Goal: Task Accomplishment & Management: Manage account settings

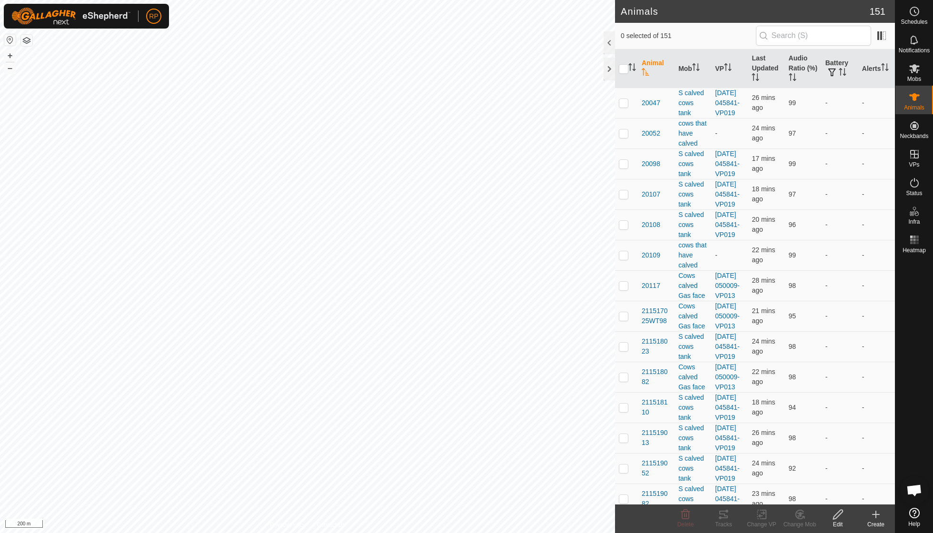
scroll to position [82, 0]
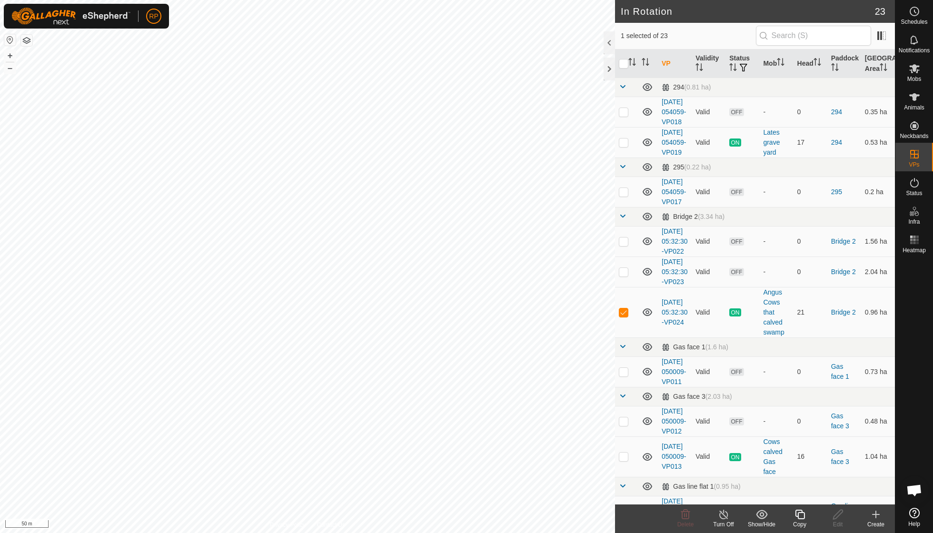
click at [804, 516] on icon at bounding box center [800, 515] width 10 height 10
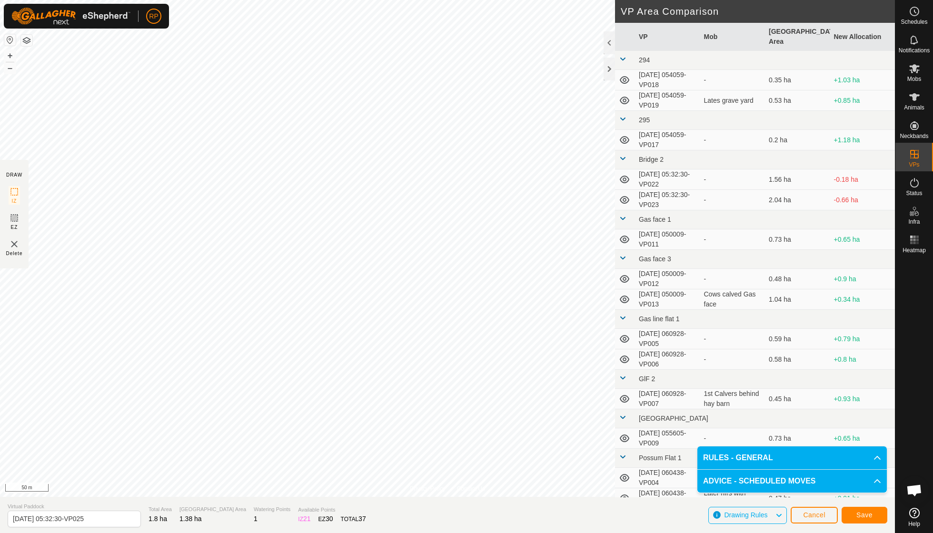
click at [862, 514] on span "Save" at bounding box center [864, 515] width 16 height 8
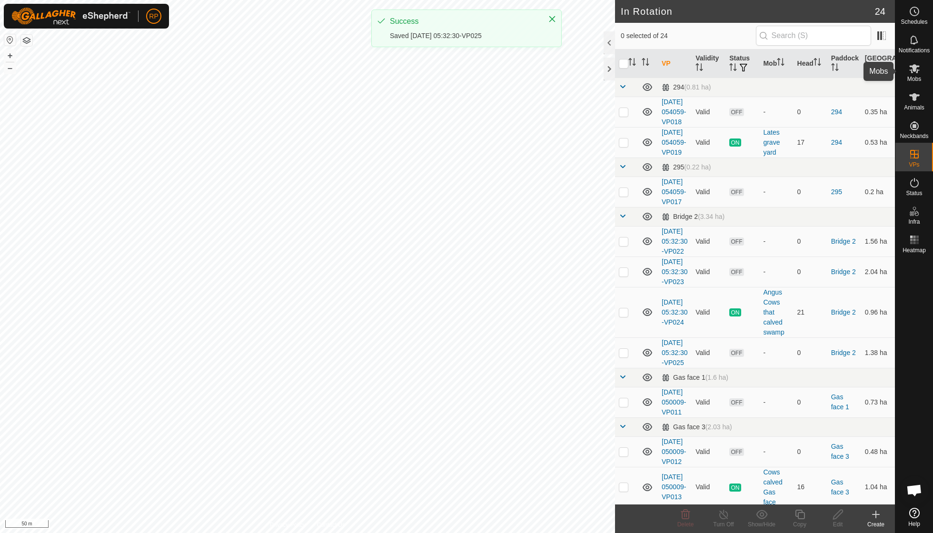
click at [913, 79] on span "Mobs" at bounding box center [914, 79] width 14 height 6
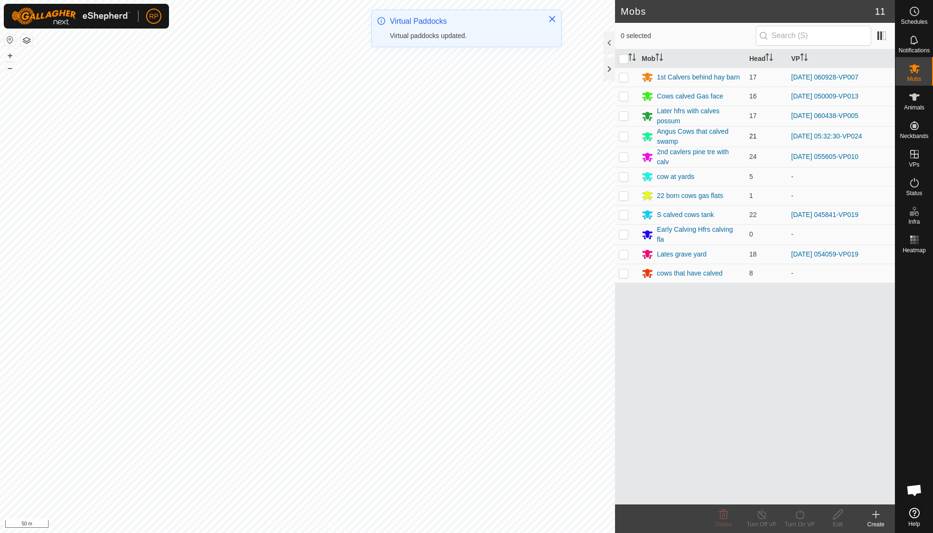
click at [621, 134] on p-checkbox at bounding box center [624, 136] width 10 height 8
checkbox input "true"
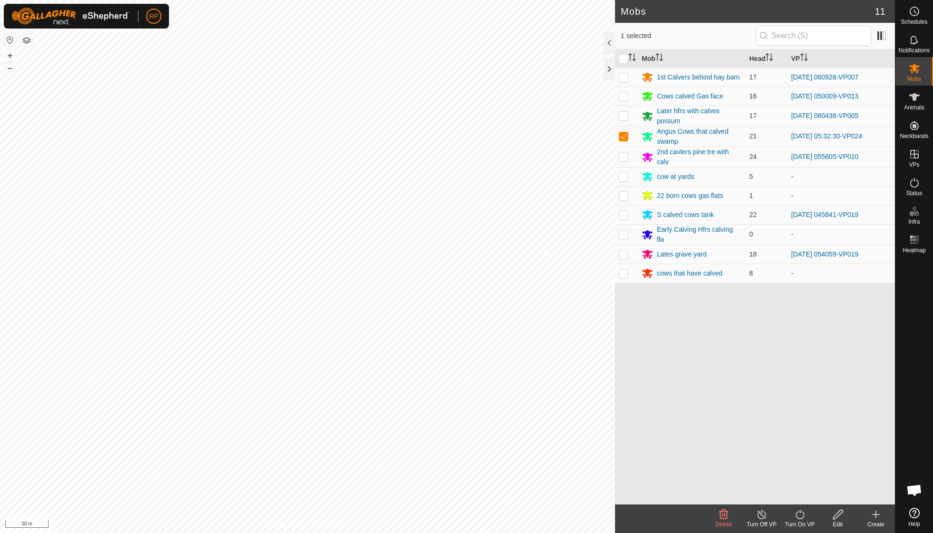
click at [798, 517] on icon at bounding box center [800, 514] width 12 height 11
click at [798, 496] on span "Now" at bounding box center [794, 492] width 15 height 11
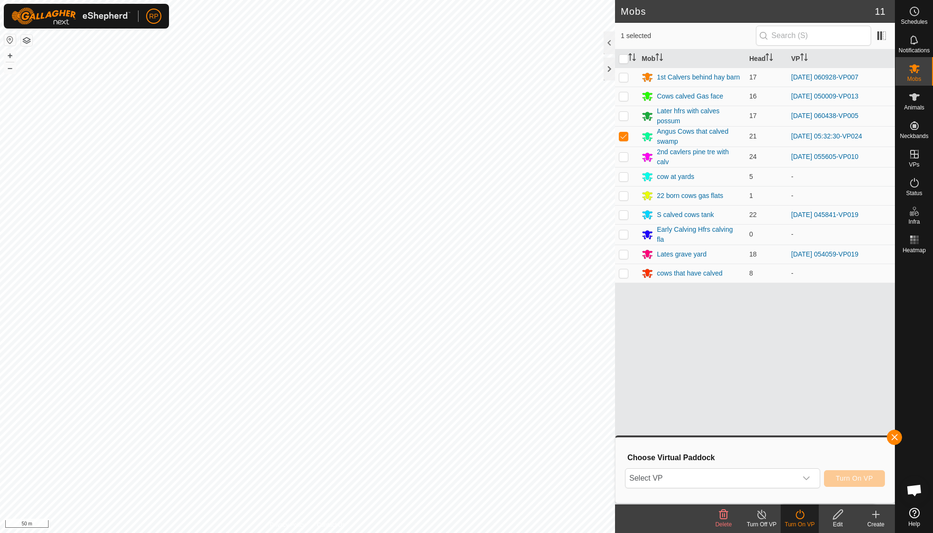
click at [800, 514] on icon at bounding box center [800, 514] width 12 height 11
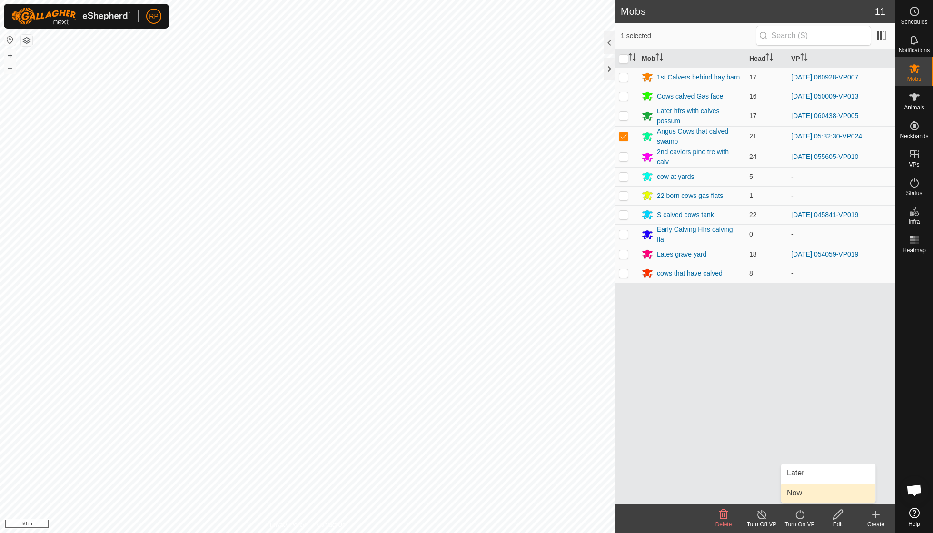
click at [800, 497] on link "Now" at bounding box center [828, 493] width 94 height 19
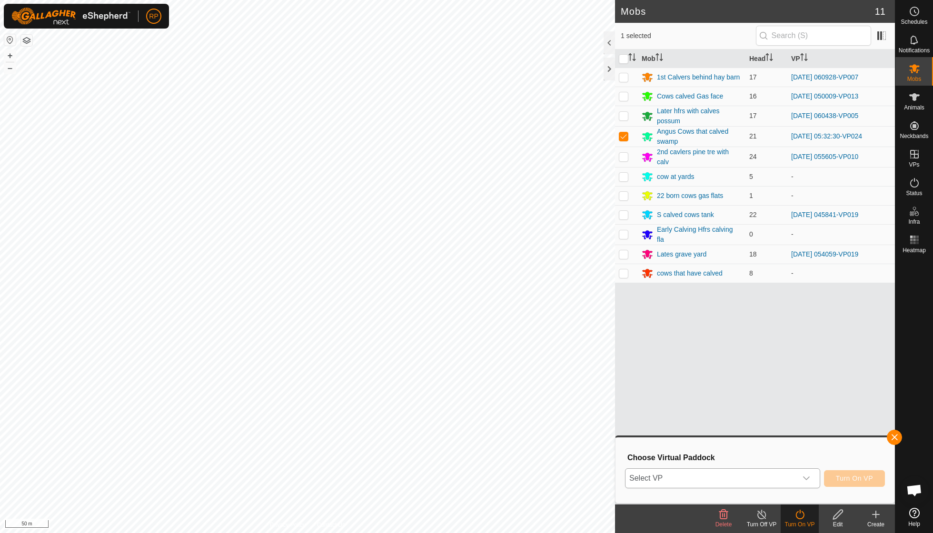
click at [808, 475] on icon "dropdown trigger" at bounding box center [807, 479] width 8 height 8
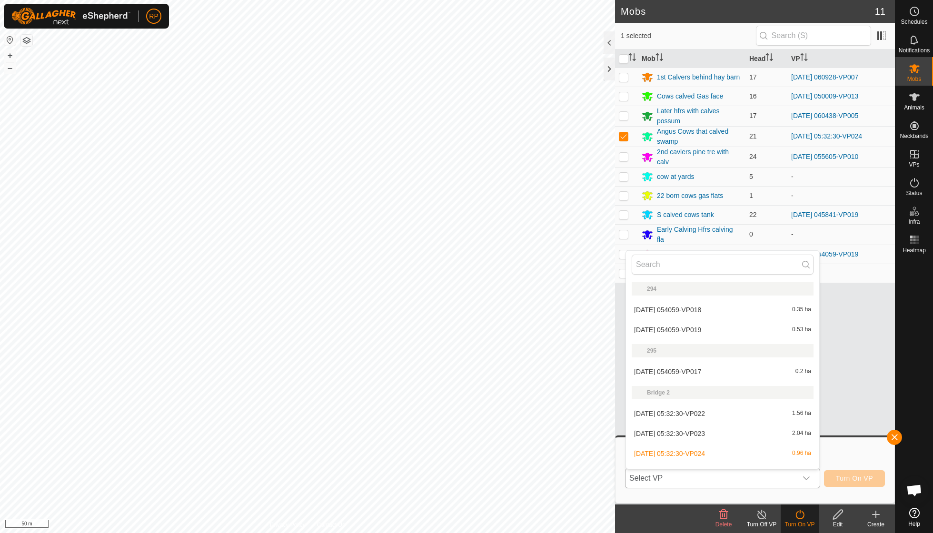
scroll to position [12, 0]
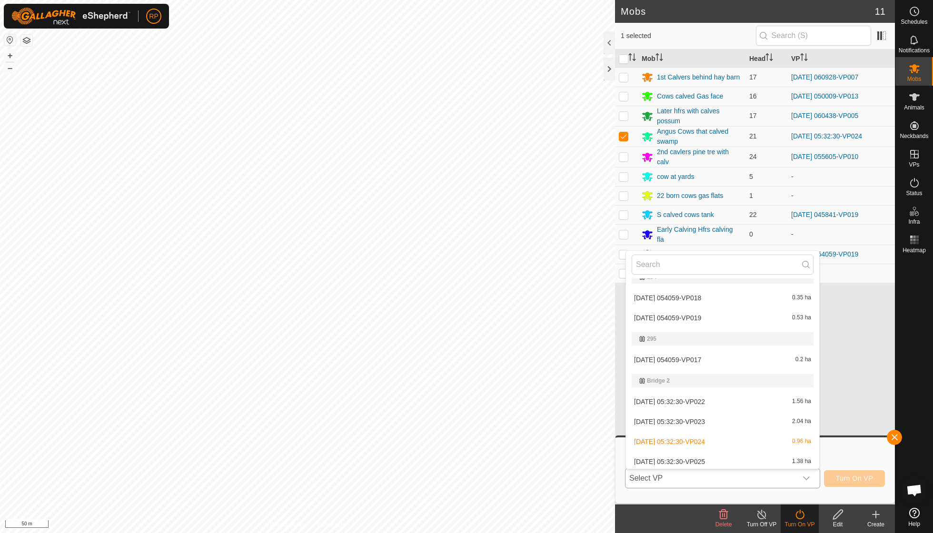
click at [725, 457] on li "2025-09-19 05:32:30-VP025 1.38 ha" at bounding box center [722, 461] width 193 height 19
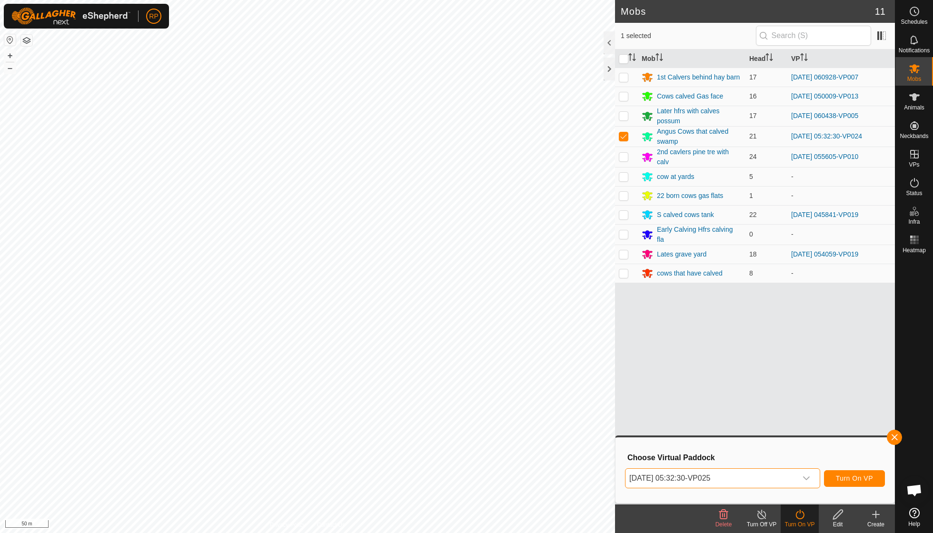
click at [838, 475] on span "Turn On VP" at bounding box center [854, 479] width 37 height 8
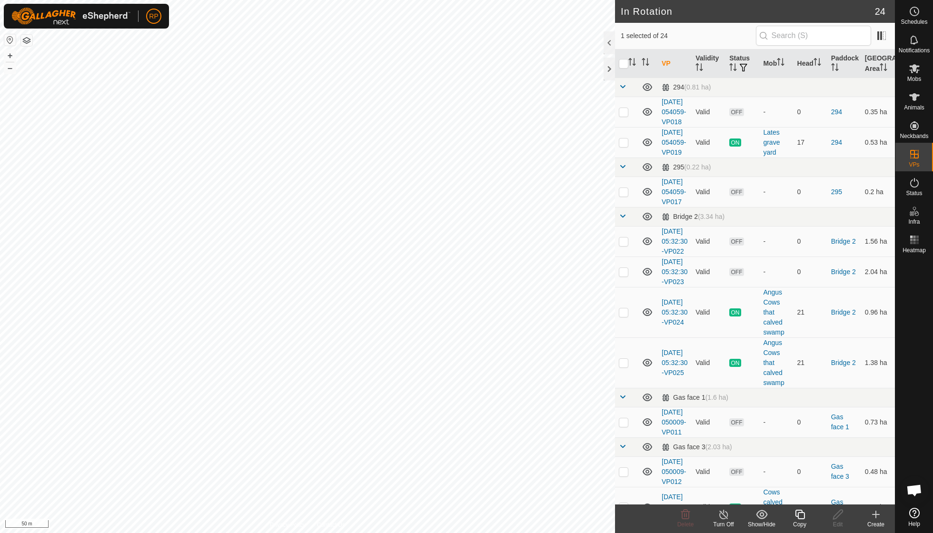
click at [804, 513] on icon at bounding box center [800, 515] width 10 height 10
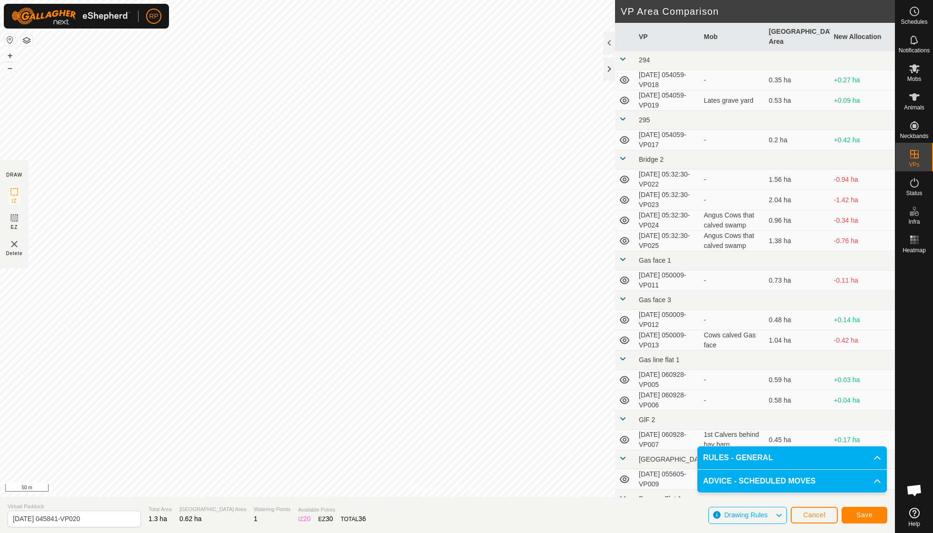
click at [863, 514] on span "Save" at bounding box center [864, 515] width 16 height 8
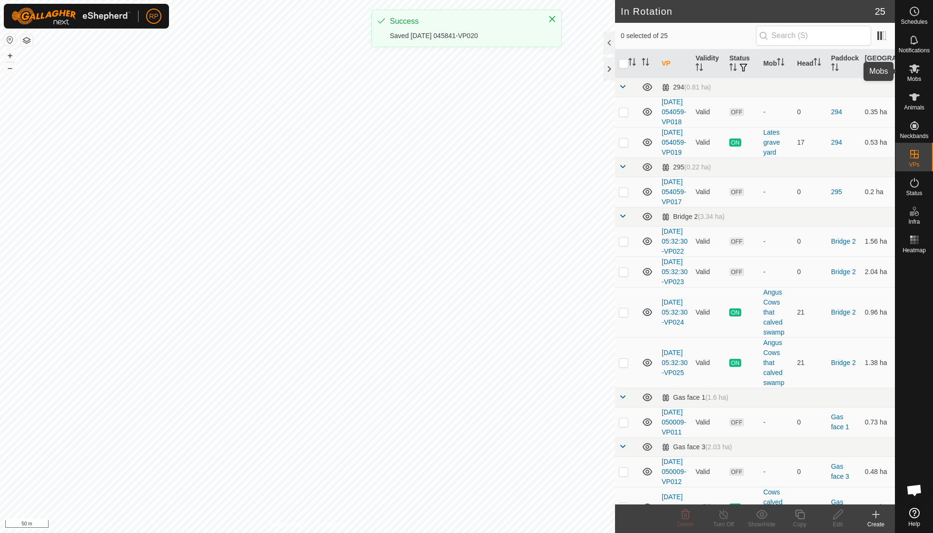
click at [914, 82] on div "Mobs" at bounding box center [914, 71] width 38 height 29
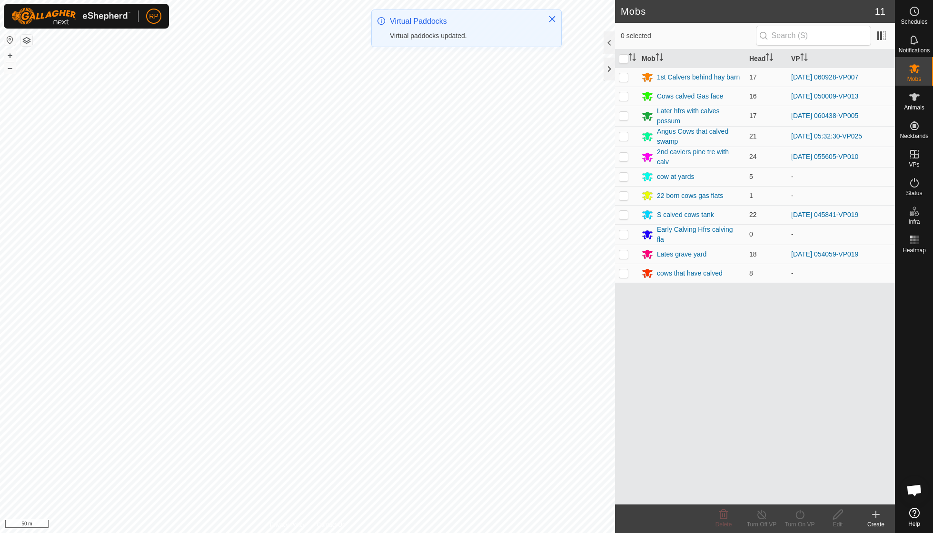
click at [621, 211] on p-checkbox at bounding box center [624, 215] width 10 height 8
checkbox input "true"
click at [800, 515] on icon at bounding box center [800, 514] width 12 height 11
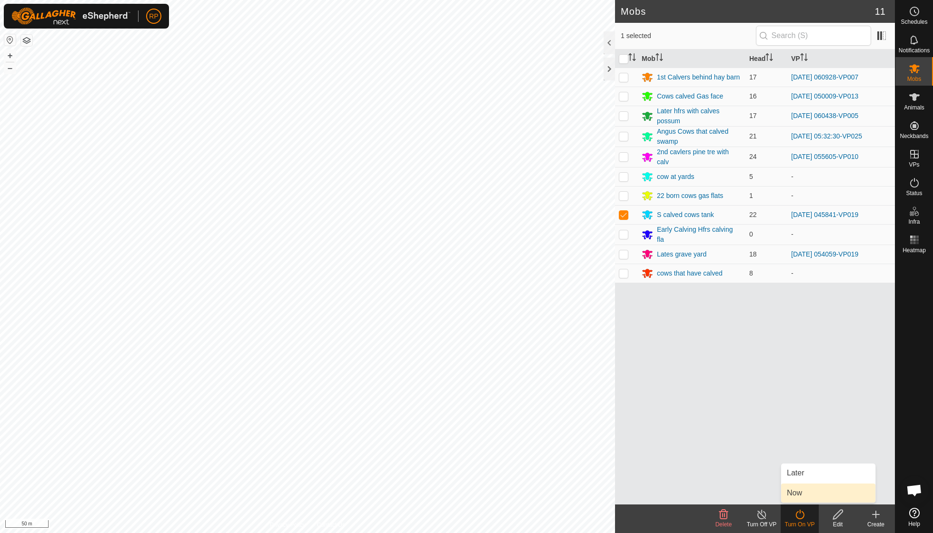
click at [800, 496] on link "Now" at bounding box center [828, 493] width 94 height 19
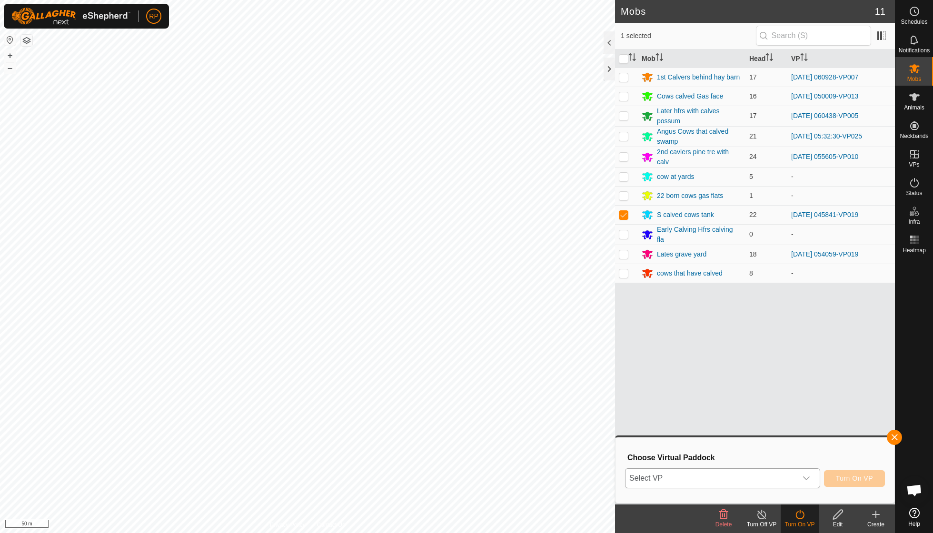
click at [810, 478] on div "dropdown trigger" at bounding box center [806, 478] width 19 height 19
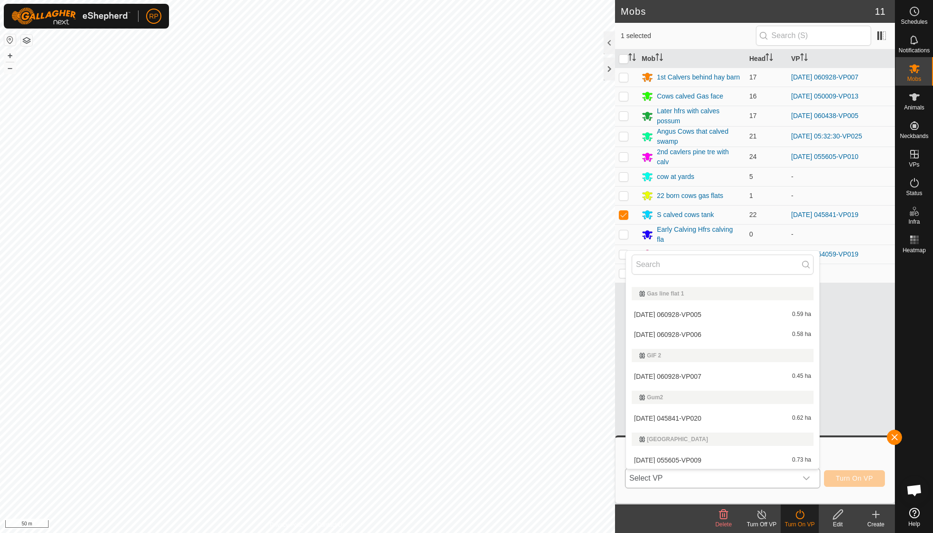
scroll to position [303, 0]
click at [716, 415] on li "2025-09-26 045841-VP020 0.62 ha" at bounding box center [722, 420] width 193 height 19
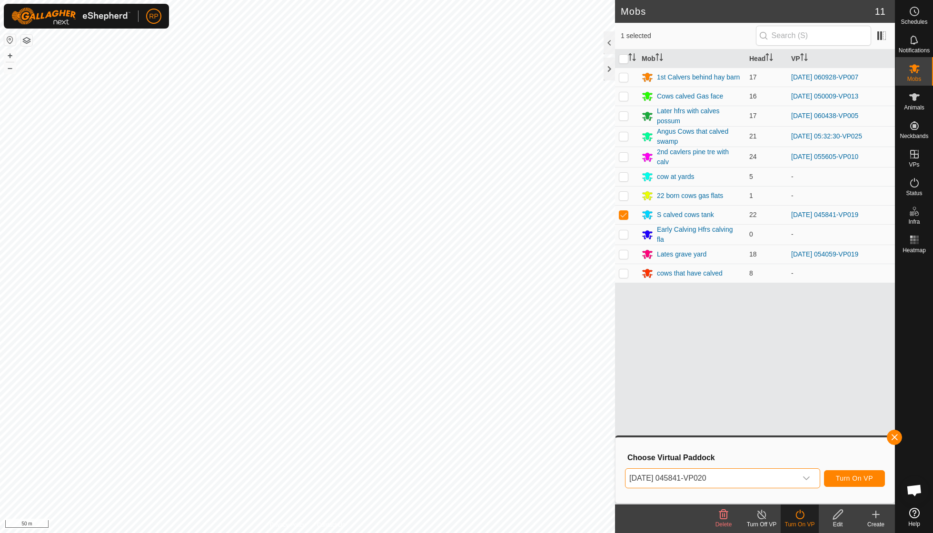
click at [855, 485] on button "Turn On VP" at bounding box center [854, 478] width 61 height 17
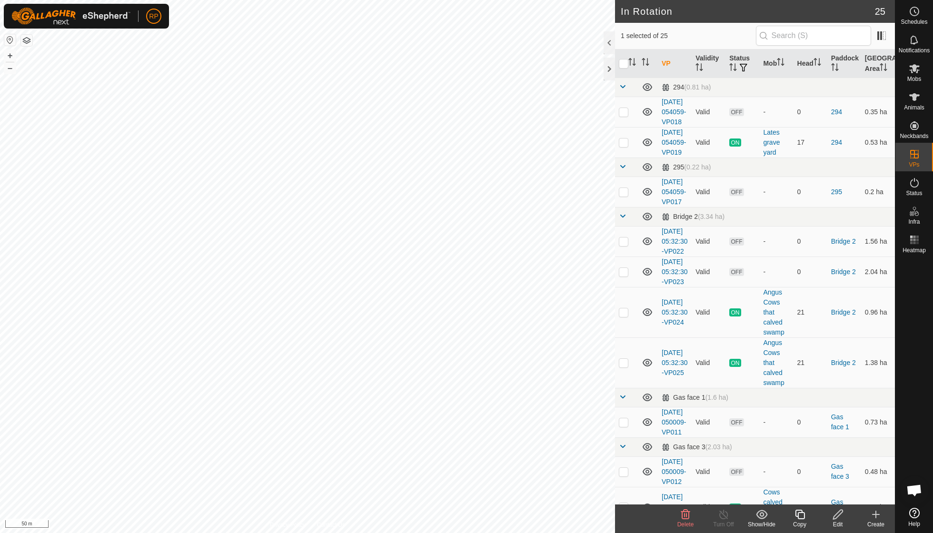
checkbox input "false"
checkbox input "true"
click at [796, 516] on icon at bounding box center [800, 514] width 12 height 11
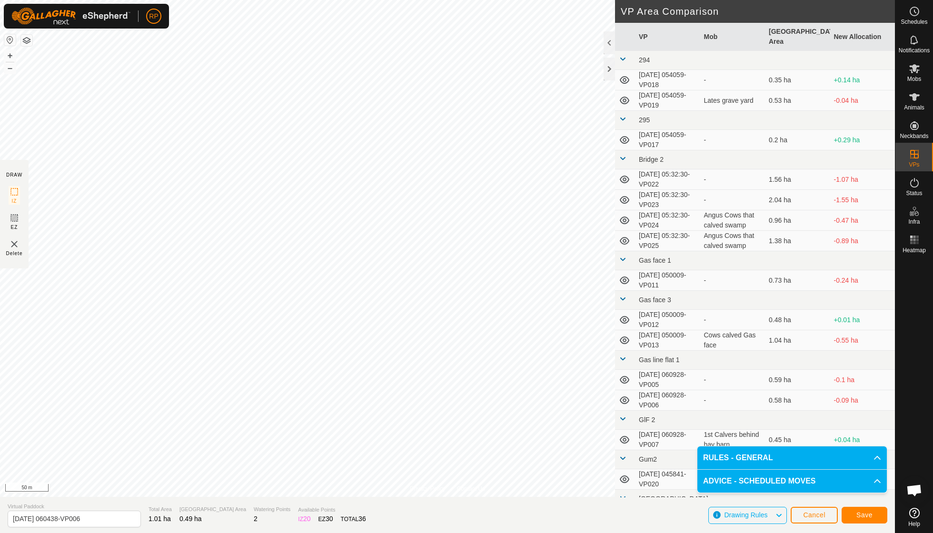
click at [861, 516] on span "Save" at bounding box center [864, 515] width 16 height 8
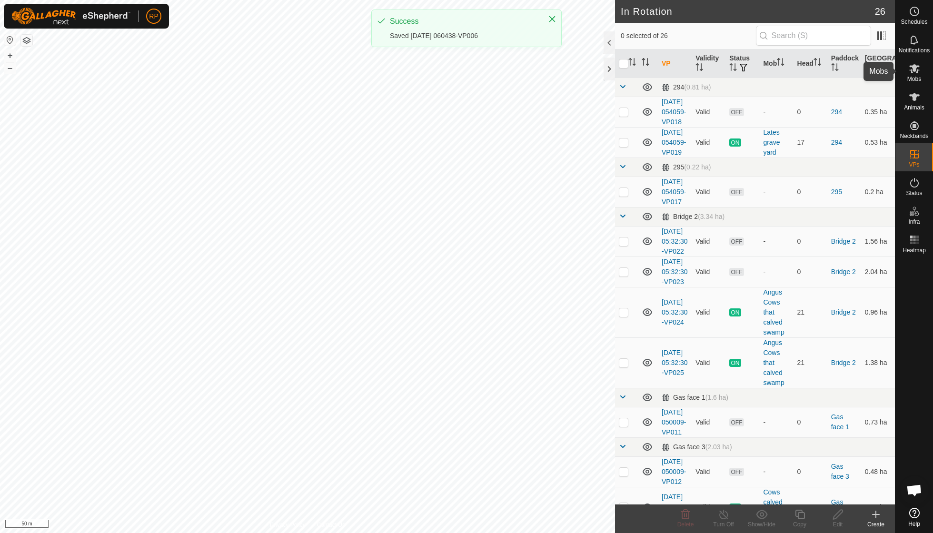
click at [914, 79] on span "Mobs" at bounding box center [914, 79] width 14 height 6
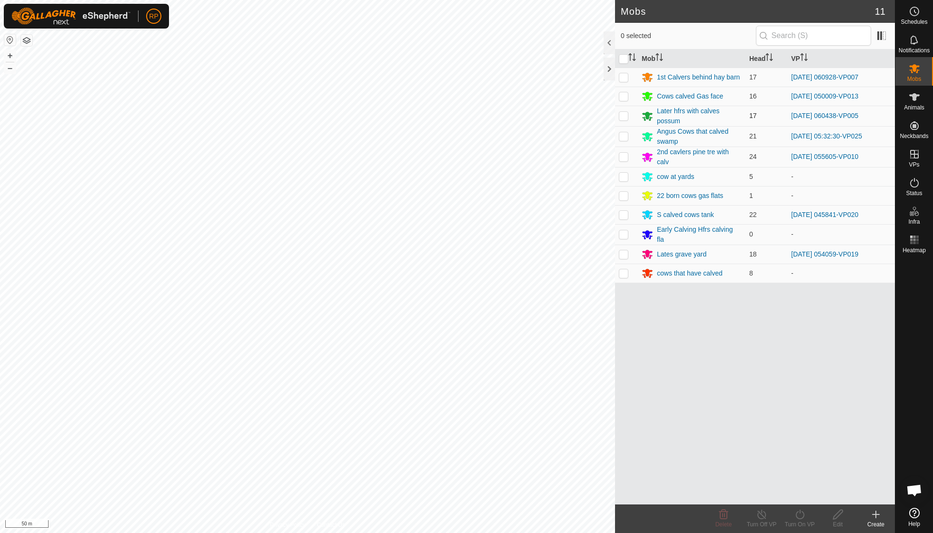
click at [627, 115] on p-checkbox at bounding box center [624, 116] width 10 height 8
checkbox input "true"
click at [799, 514] on icon at bounding box center [800, 514] width 12 height 11
click at [797, 492] on link "Now" at bounding box center [828, 493] width 94 height 19
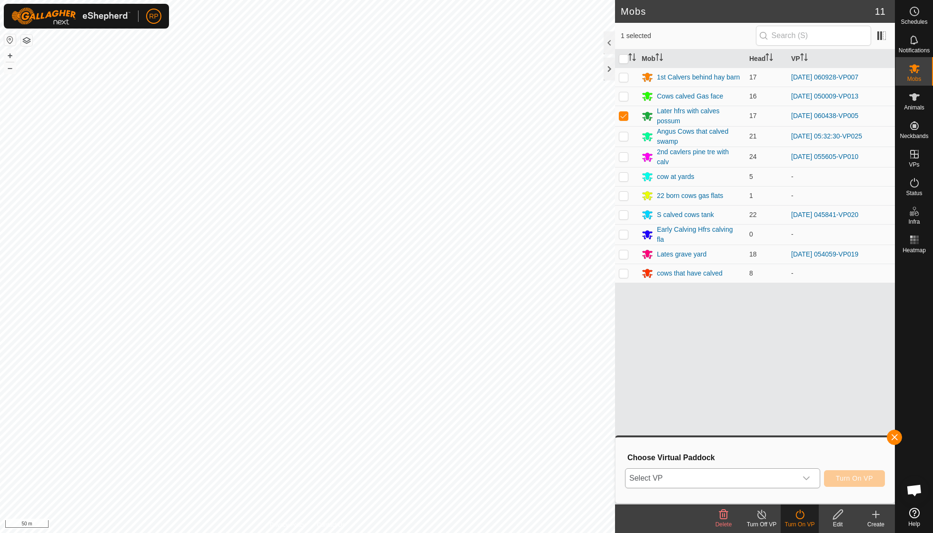
click at [805, 477] on icon "dropdown trigger" at bounding box center [807, 479] width 8 height 8
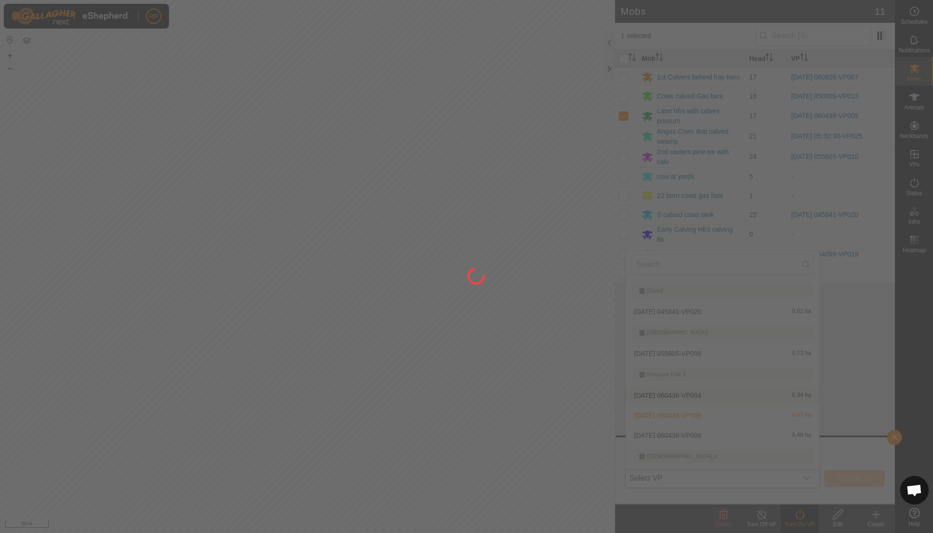
scroll to position [412, 0]
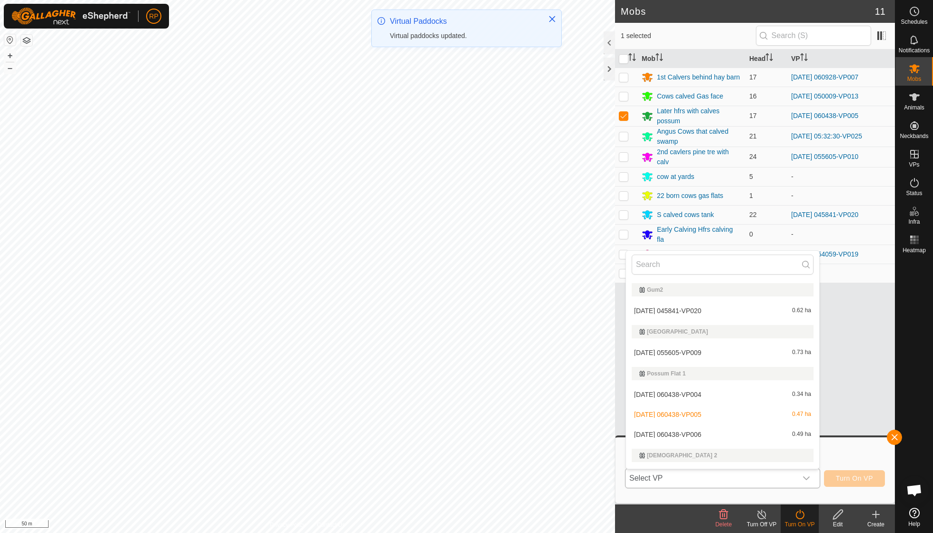
click at [708, 426] on li "2025-10-03 060438-VP006 0.49 ha" at bounding box center [722, 434] width 193 height 19
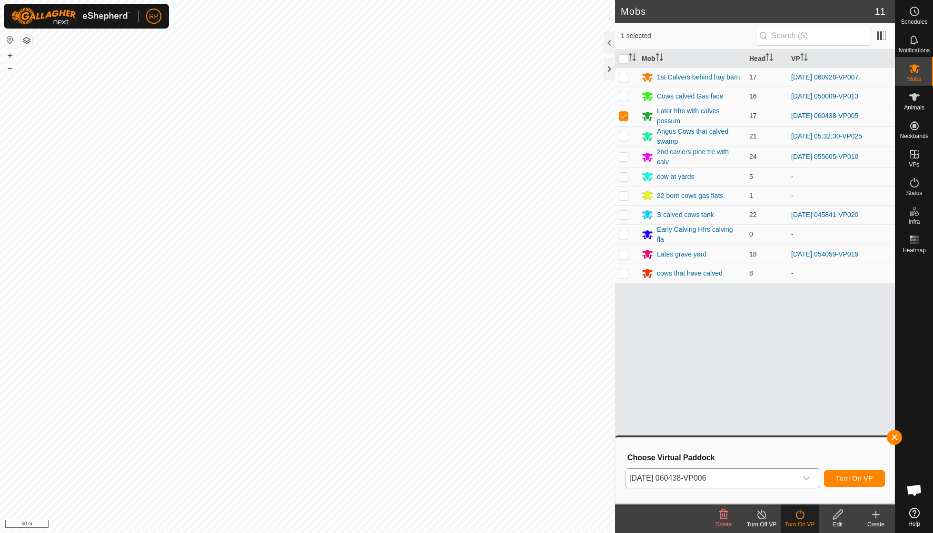
click at [855, 482] on span "Turn On VP" at bounding box center [854, 479] width 37 height 8
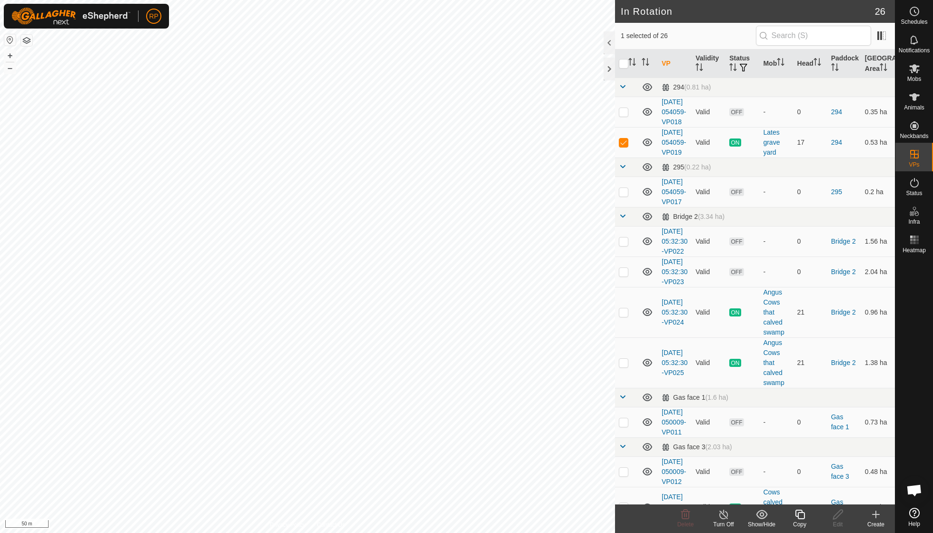
click at [800, 515] on icon at bounding box center [800, 514] width 12 height 11
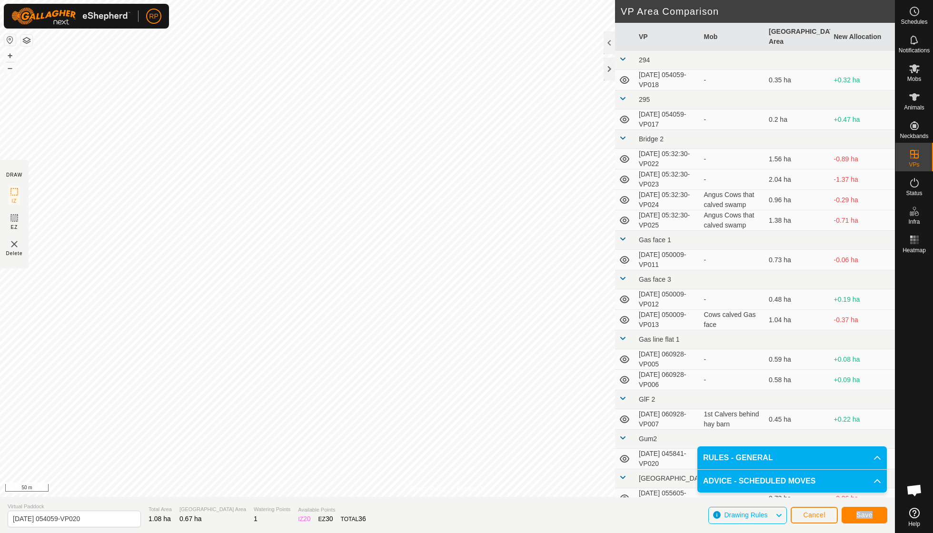
click at [871, 518] on span "Save" at bounding box center [864, 515] width 16 height 8
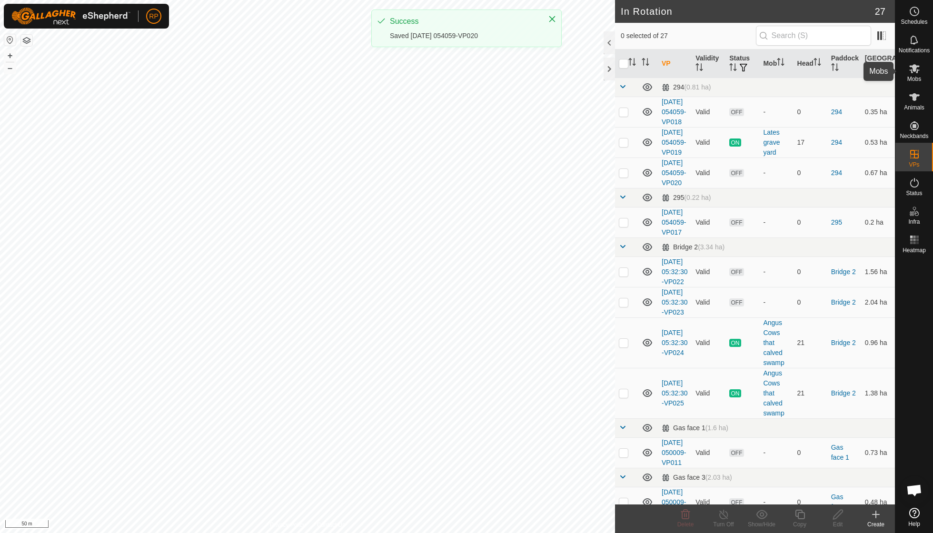
click at [914, 74] on es-mob-svg-icon at bounding box center [914, 68] width 17 height 15
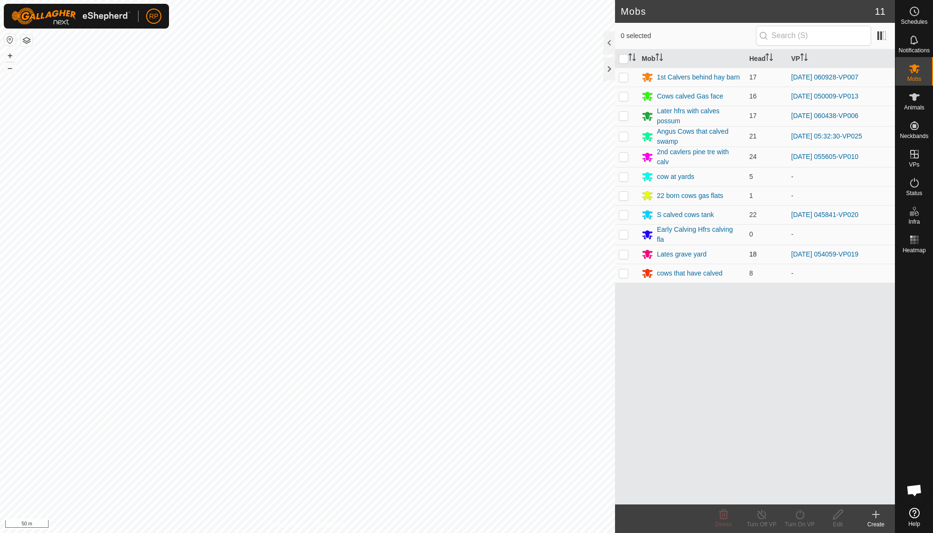
click at [622, 252] on p-checkbox at bounding box center [624, 254] width 10 height 8
checkbox input "true"
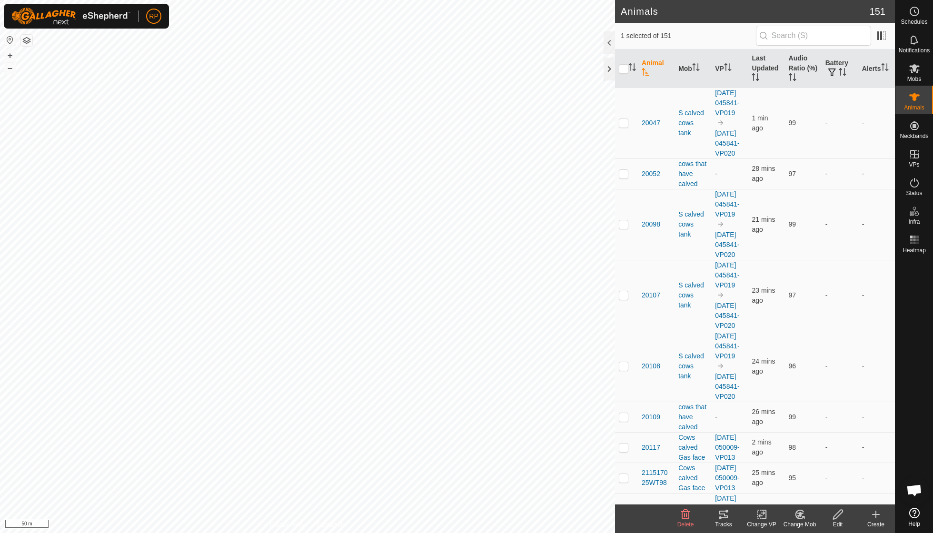
click at [797, 513] on icon at bounding box center [800, 514] width 12 height 11
click at [809, 477] on link "Choose Mob..." at bounding box center [828, 473] width 94 height 19
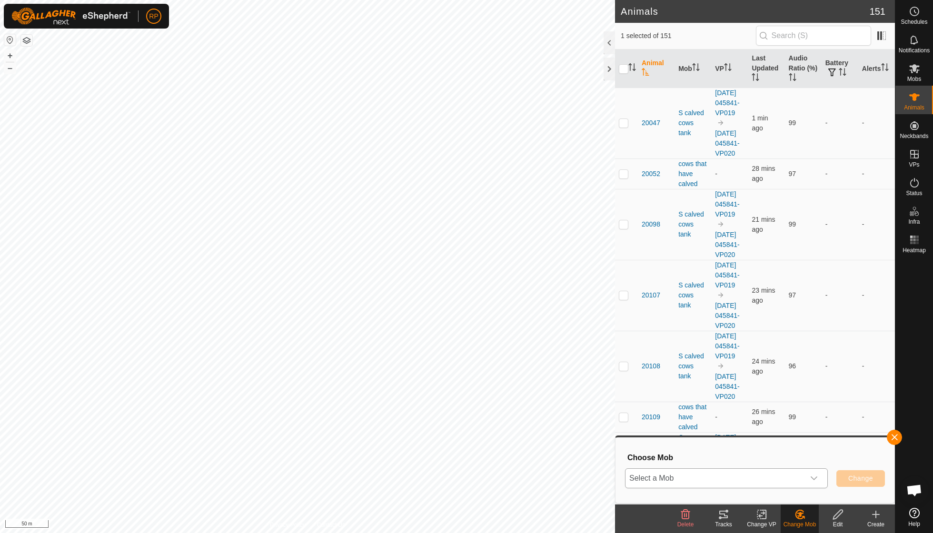
click at [813, 479] on icon "dropdown trigger" at bounding box center [814, 478] width 7 height 4
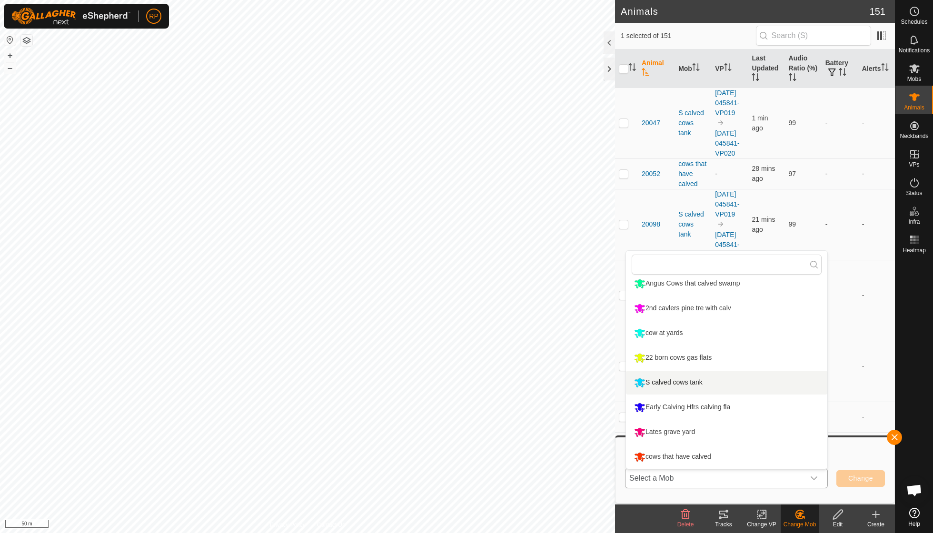
scroll to position [81, 0]
click at [716, 452] on li "cows that have calved" at bounding box center [726, 457] width 201 height 24
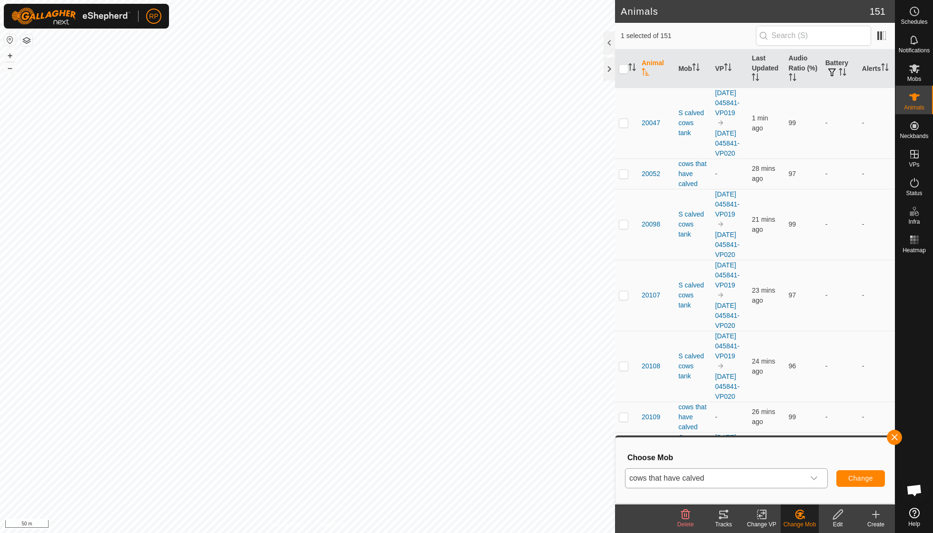
click at [859, 474] on button "Change" at bounding box center [860, 478] width 49 height 17
checkbox input "false"
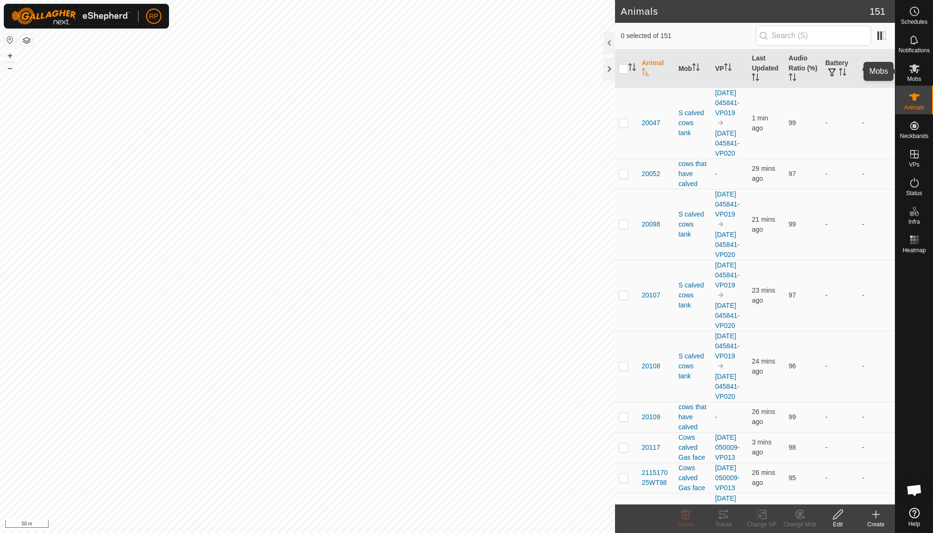
click at [918, 73] on icon at bounding box center [914, 68] width 11 height 11
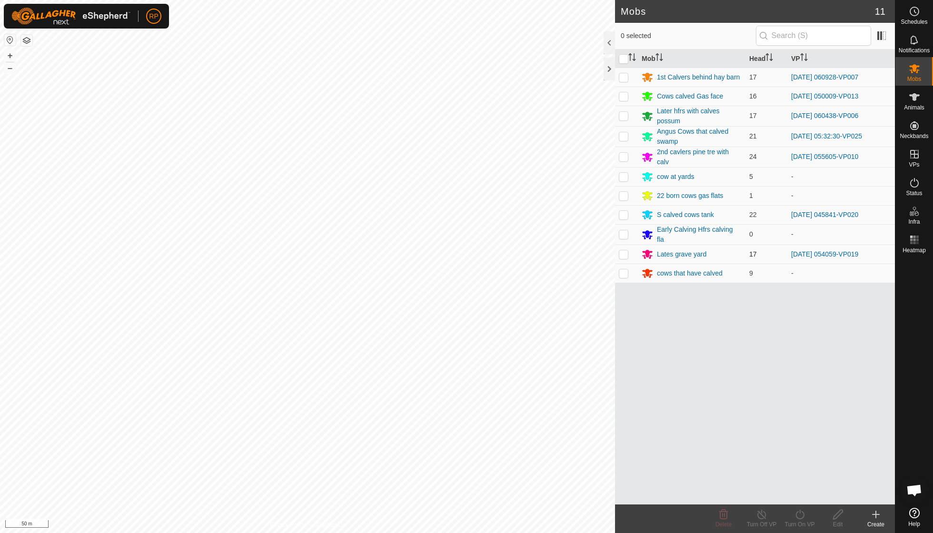
click at [625, 252] on p-checkbox at bounding box center [624, 254] width 10 height 8
checkbox input "true"
click at [802, 517] on icon at bounding box center [800, 514] width 12 height 11
click at [802, 495] on link "Now" at bounding box center [828, 493] width 94 height 19
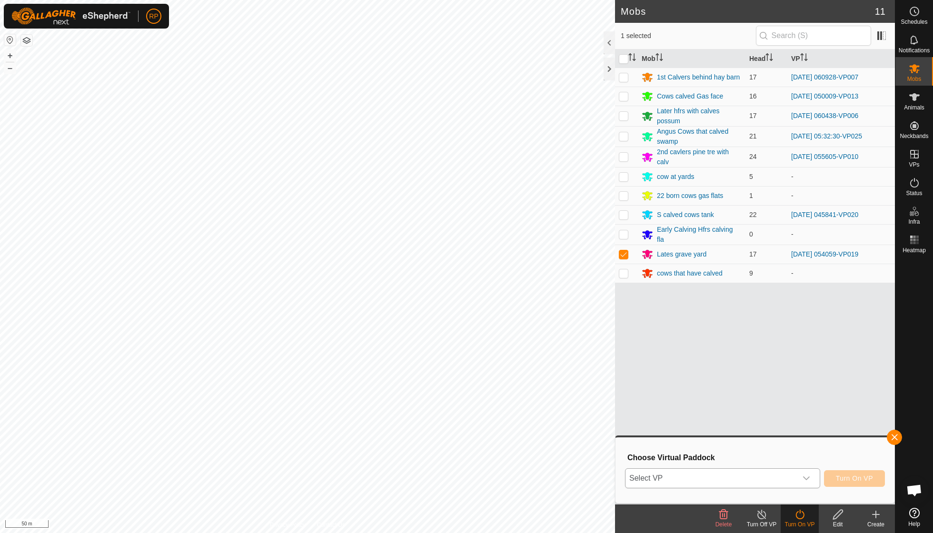
click at [805, 479] on icon "dropdown trigger" at bounding box center [806, 478] width 7 height 4
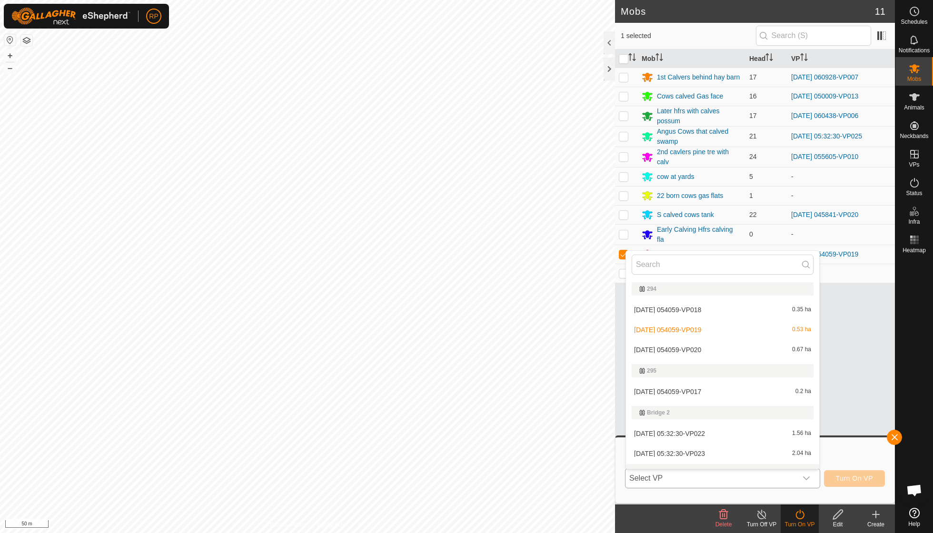
scroll to position [12, 0]
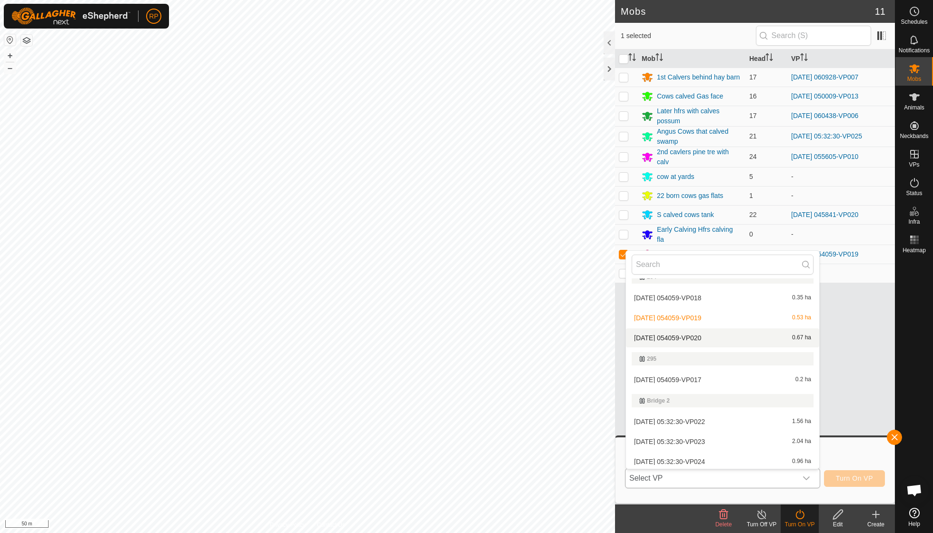
click at [707, 333] on li "2025-09-22 054059-VP020 0.67 ha" at bounding box center [722, 337] width 193 height 19
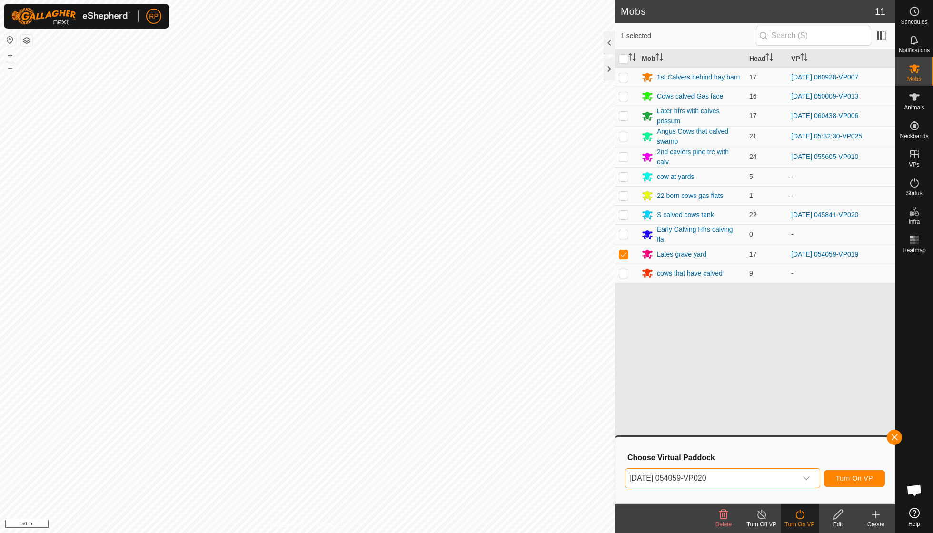
click at [843, 478] on span "Turn On VP" at bounding box center [854, 479] width 37 height 8
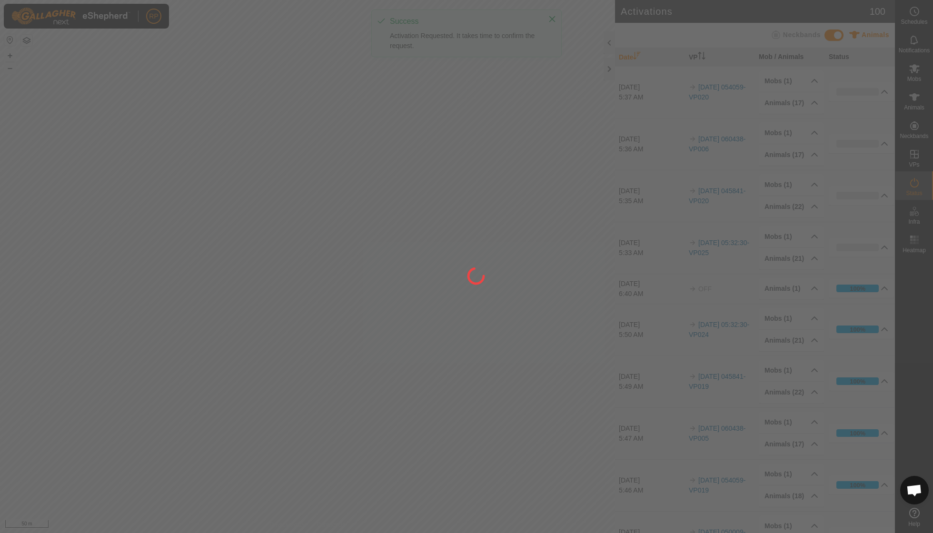
click at [861, 481] on div "100%" at bounding box center [858, 485] width 16 height 9
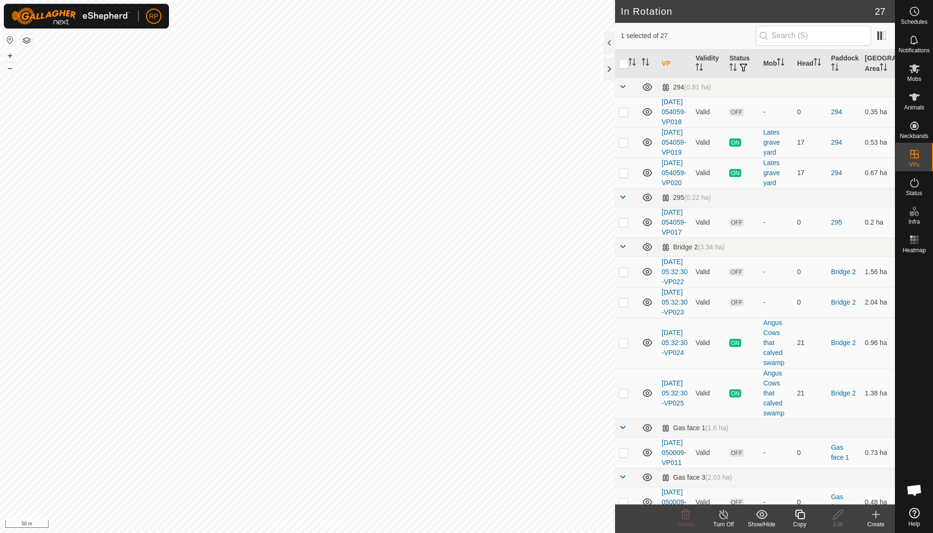
click at [800, 516] on icon at bounding box center [800, 514] width 12 height 11
checkbox input "true"
click at [801, 516] on icon at bounding box center [800, 514] width 12 height 11
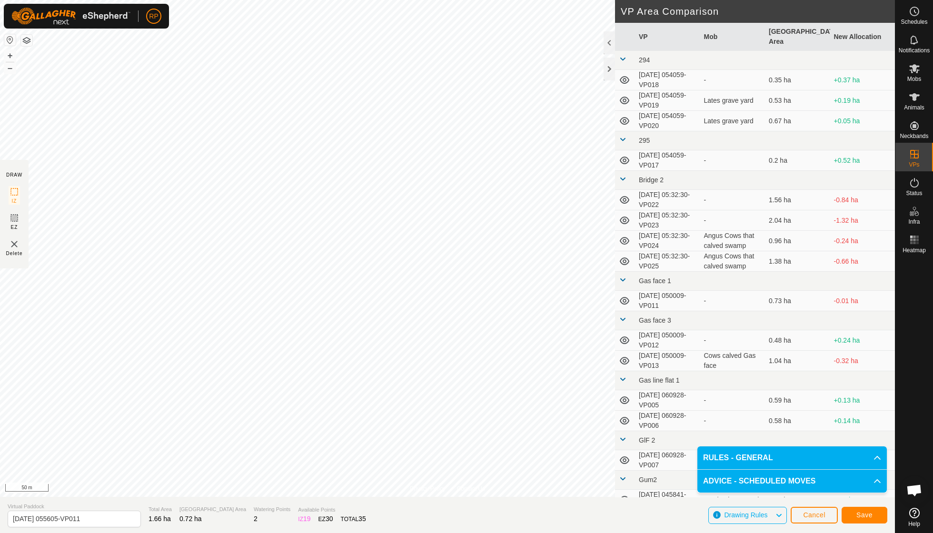
click at [850, 512] on button "Save" at bounding box center [865, 515] width 46 height 17
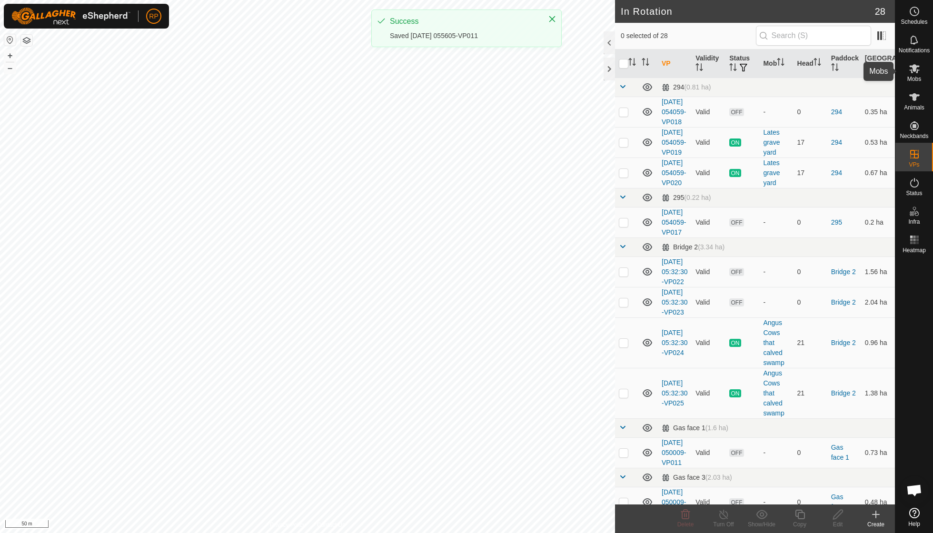
click at [913, 74] on es-mob-svg-icon at bounding box center [914, 68] width 17 height 15
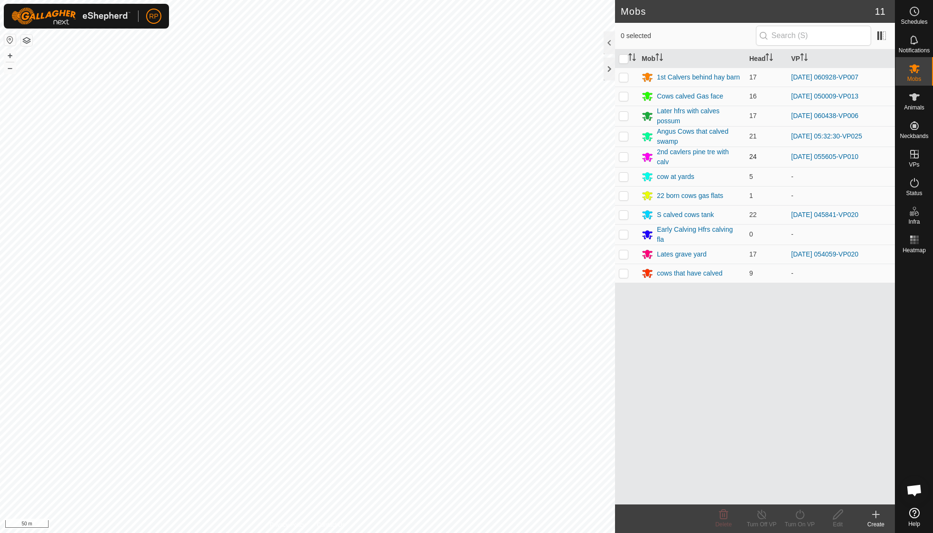
click at [624, 153] on p-checkbox at bounding box center [624, 157] width 10 height 8
checkbox input "true"
click at [795, 513] on icon at bounding box center [800, 514] width 12 height 11
click at [799, 501] on link "Now" at bounding box center [828, 493] width 94 height 19
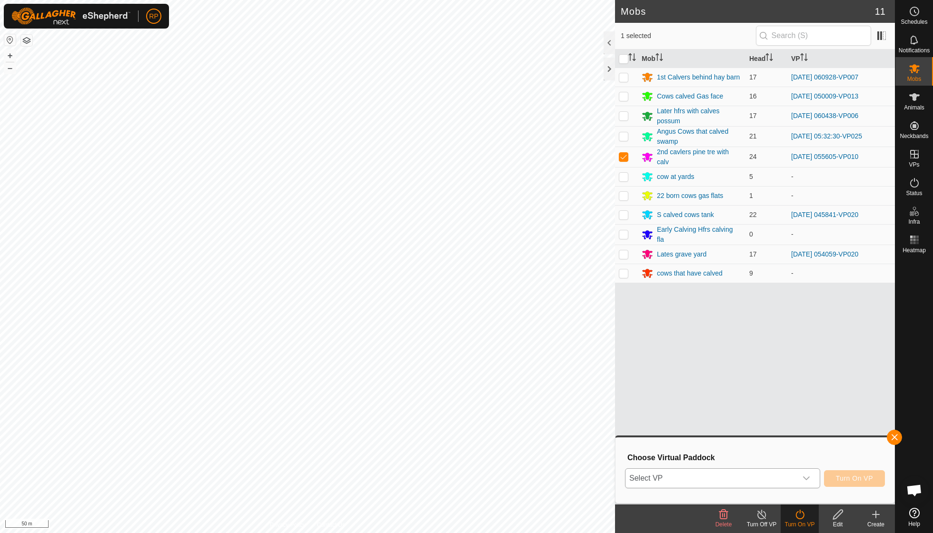
click at [810, 477] on div "dropdown trigger" at bounding box center [806, 478] width 19 height 19
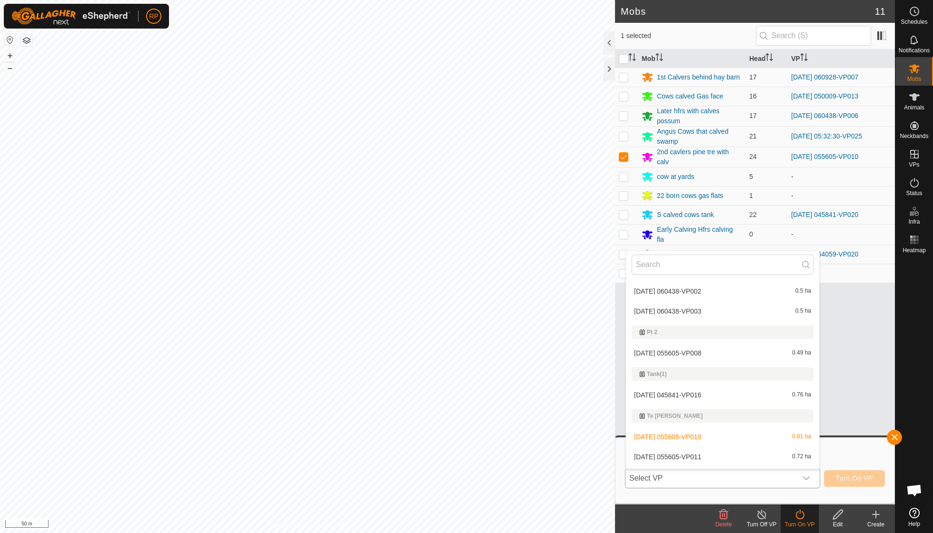
scroll to position [618, 0]
click at [716, 448] on li "2025-10-01 055605-VP011 0.72 ha" at bounding box center [722, 456] width 193 height 19
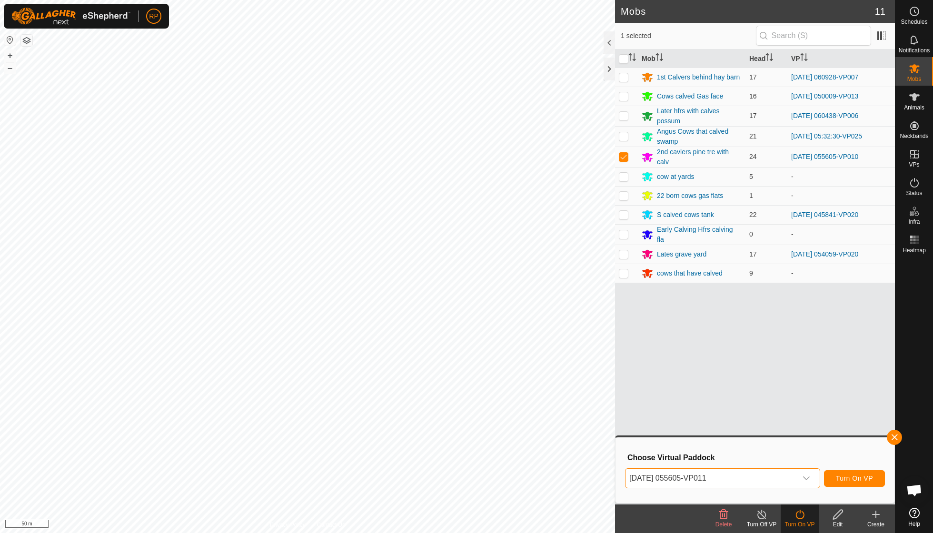
click at [845, 479] on span "Turn On VP" at bounding box center [854, 479] width 37 height 8
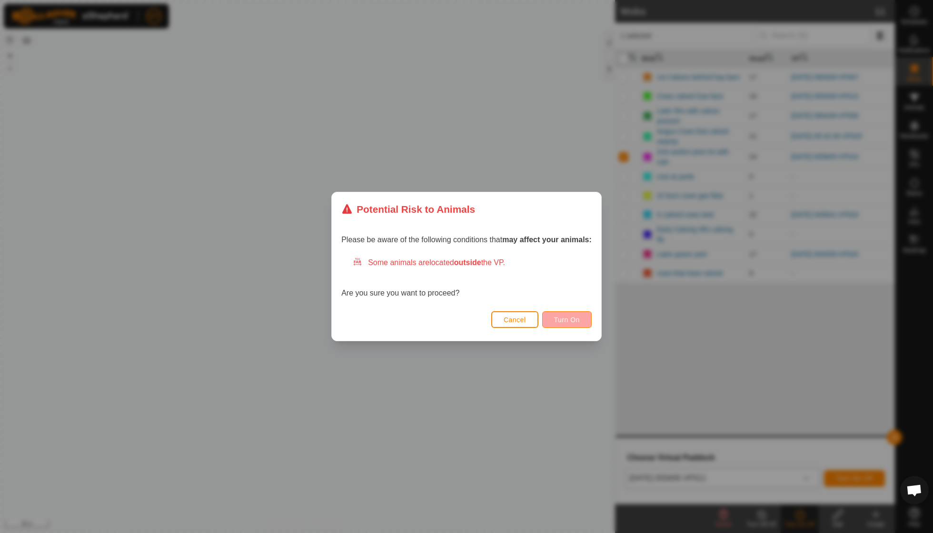
click at [569, 320] on span "Turn On" at bounding box center [567, 320] width 26 height 8
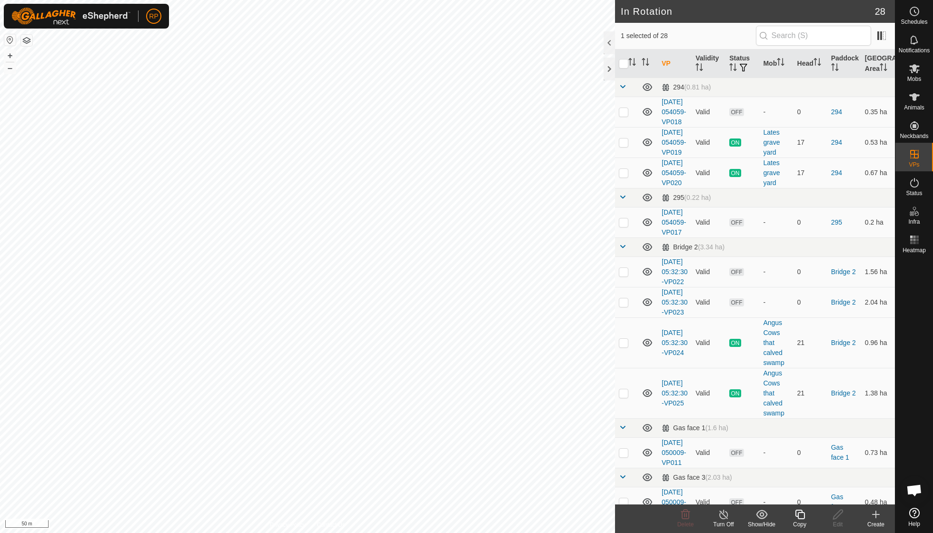
click at [802, 515] on icon at bounding box center [800, 514] width 12 height 11
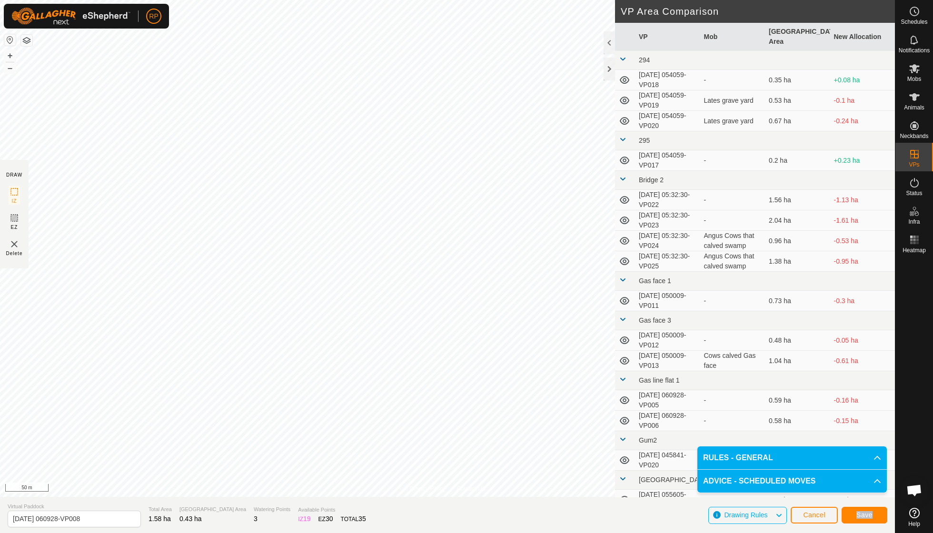
click at [868, 515] on span "Save" at bounding box center [864, 515] width 16 height 8
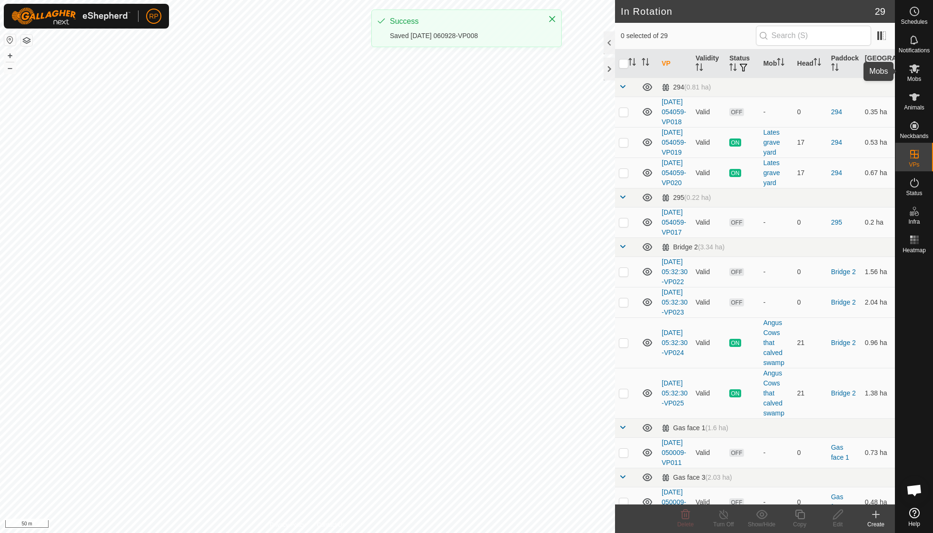
click at [916, 76] on span "Mobs" at bounding box center [914, 79] width 14 height 6
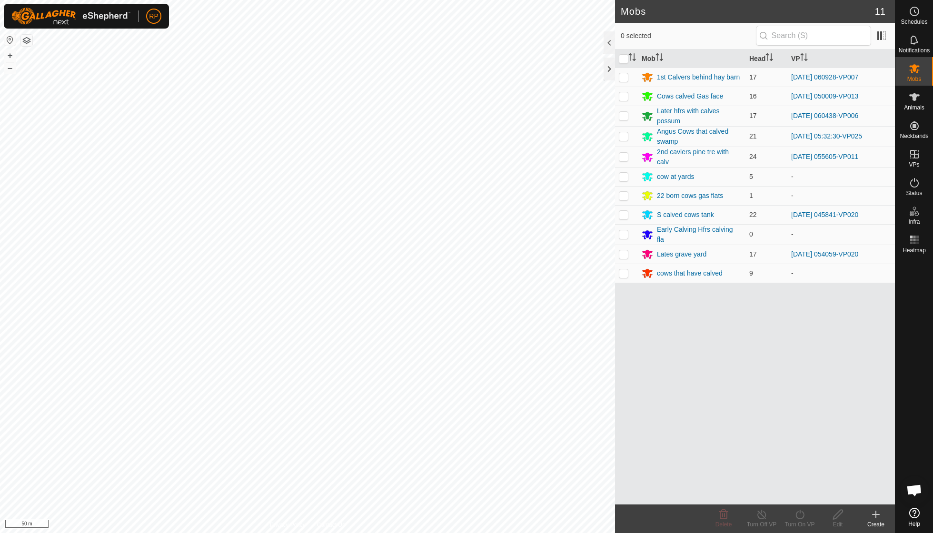
click at [624, 75] on p-checkbox at bounding box center [624, 77] width 10 height 8
checkbox input "true"
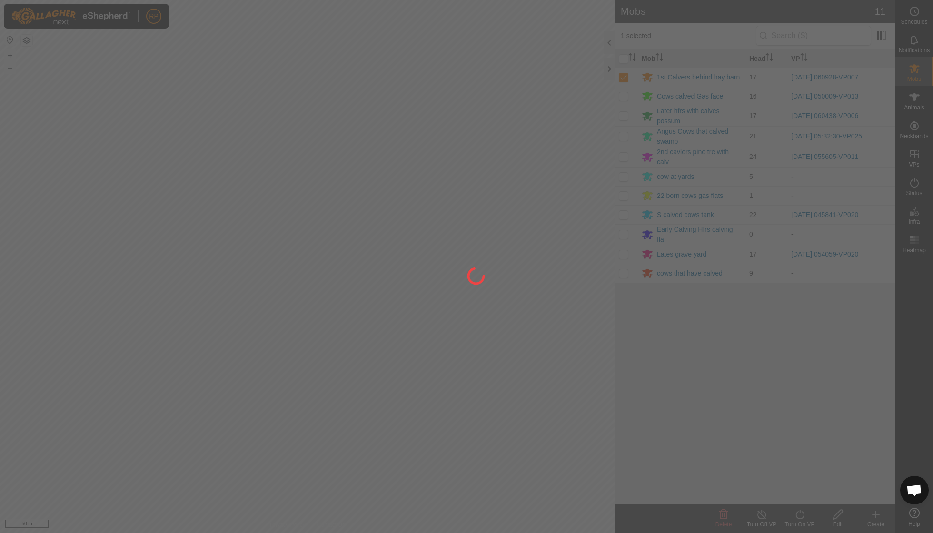
click at [801, 518] on div "RP Schedules Notifications Mobs Animals Neckbands VPs Status Infra Heatmap Help…" at bounding box center [466, 266] width 933 height 533
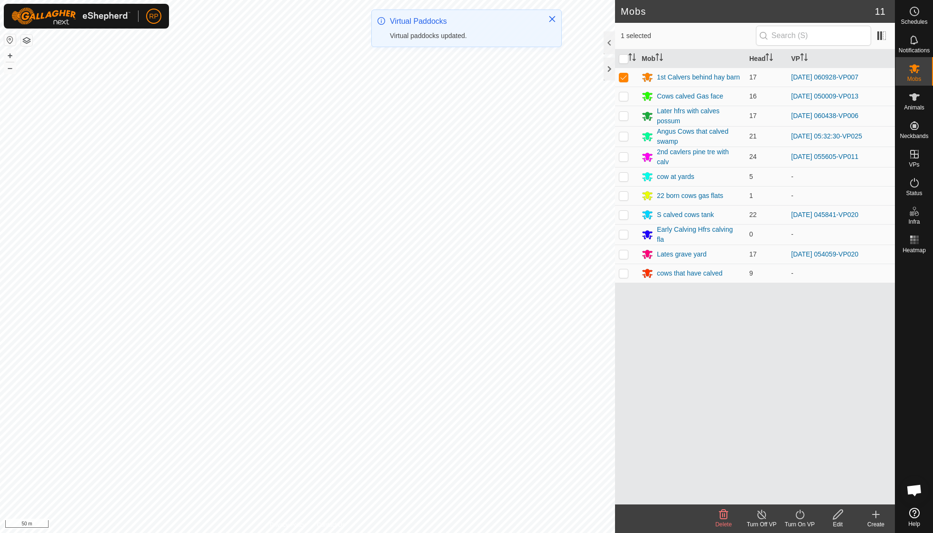
click at [800, 514] on icon at bounding box center [800, 514] width 12 height 11
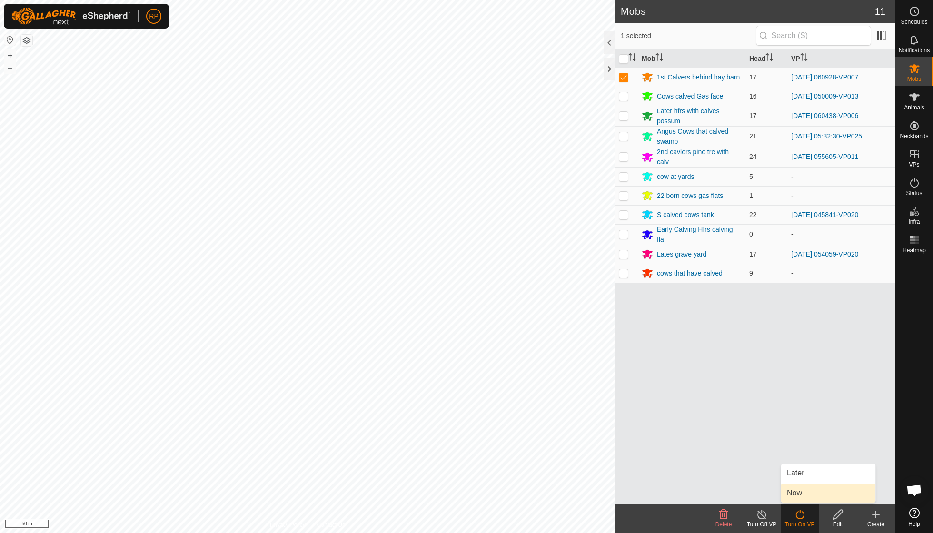
click at [798, 491] on link "Now" at bounding box center [828, 493] width 94 height 19
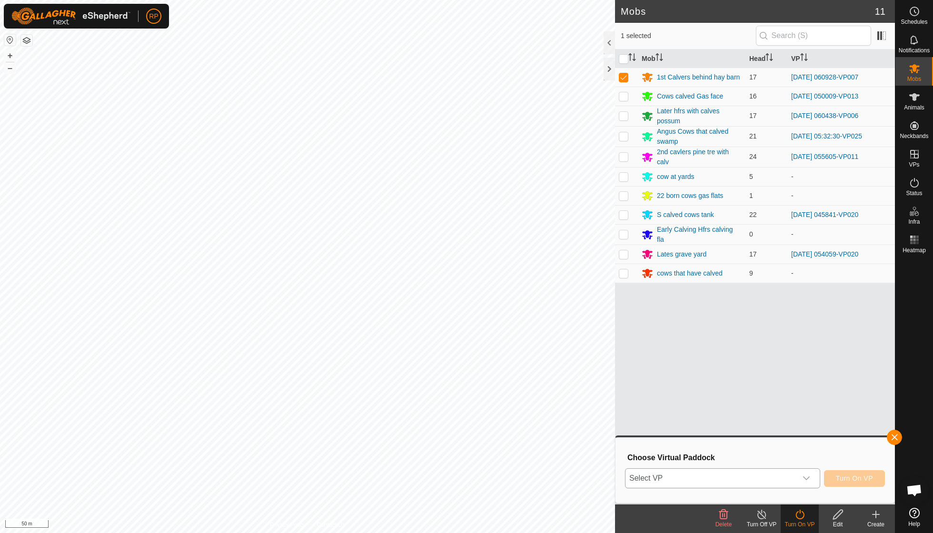
click at [810, 478] on div "dropdown trigger" at bounding box center [806, 478] width 19 height 19
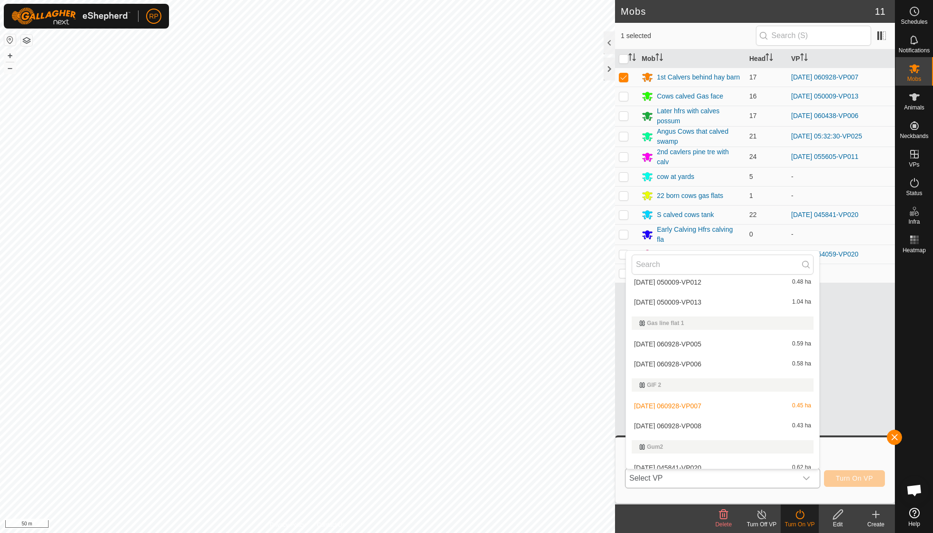
scroll to position [303, 0]
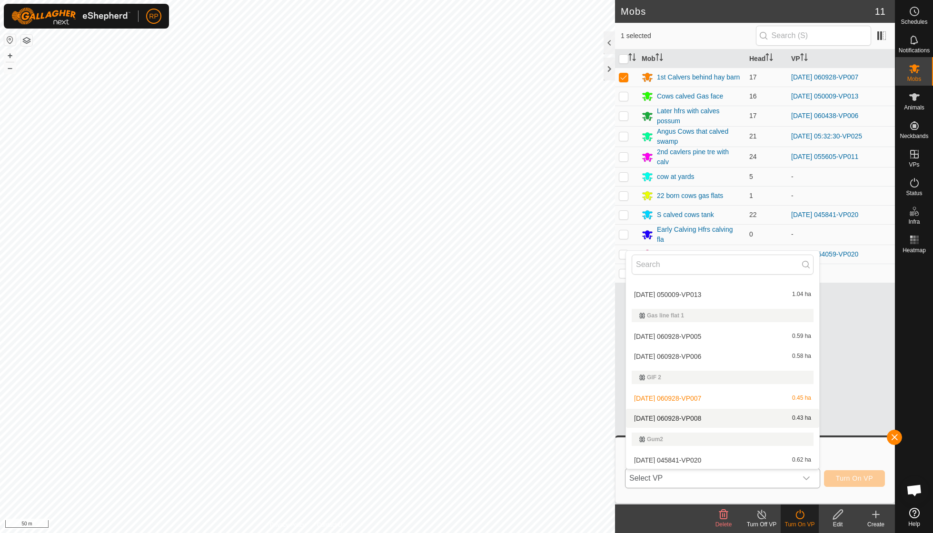
click at [701, 409] on li "2025-10-01 060928-VP008 0.43 ha" at bounding box center [722, 418] width 193 height 19
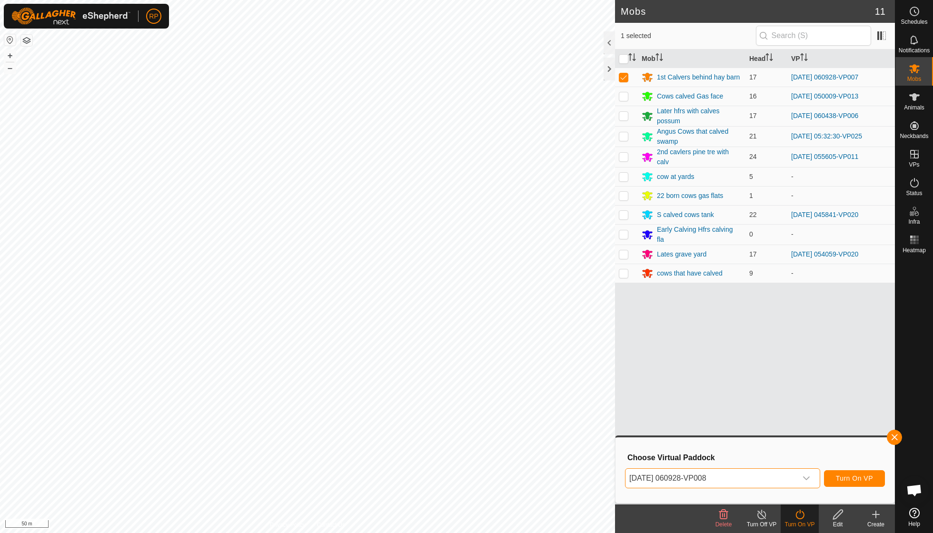
click at [860, 478] on span "Turn On VP" at bounding box center [854, 479] width 37 height 8
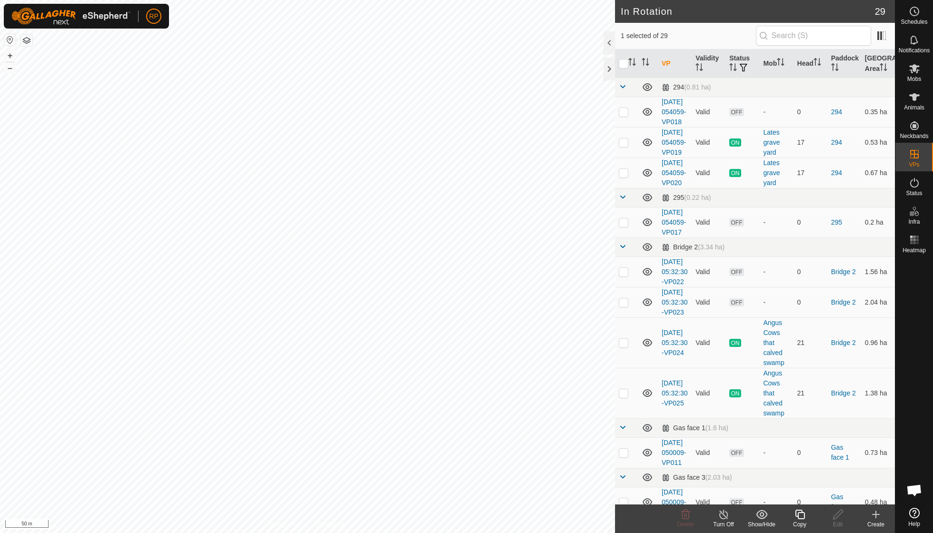
click at [800, 513] on icon at bounding box center [800, 514] width 12 height 11
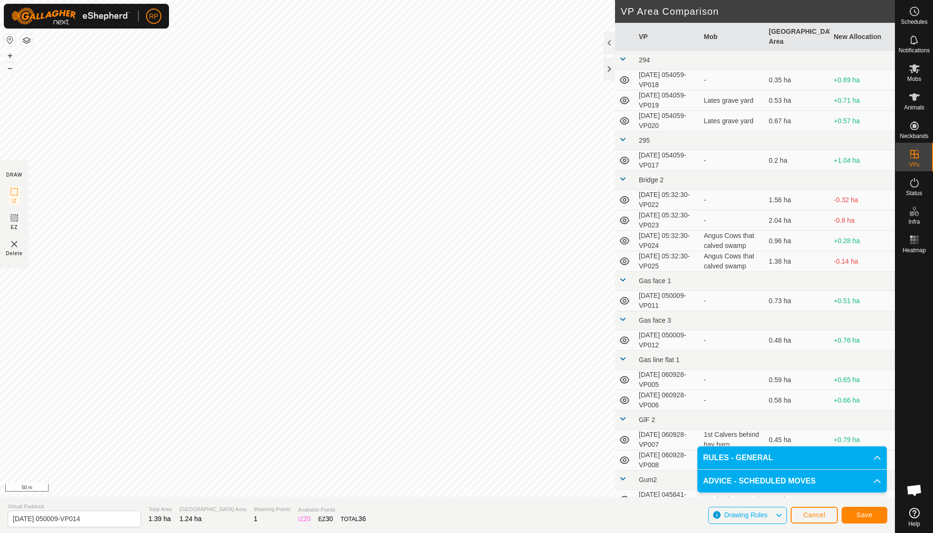
click at [865, 512] on span "Save" at bounding box center [864, 515] width 16 height 8
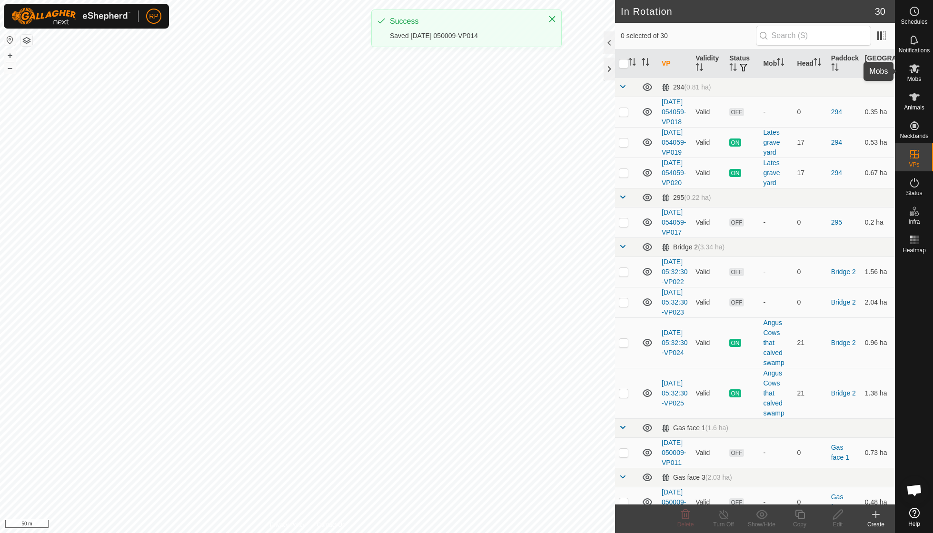
click at [914, 78] on span "Mobs" at bounding box center [914, 79] width 14 height 6
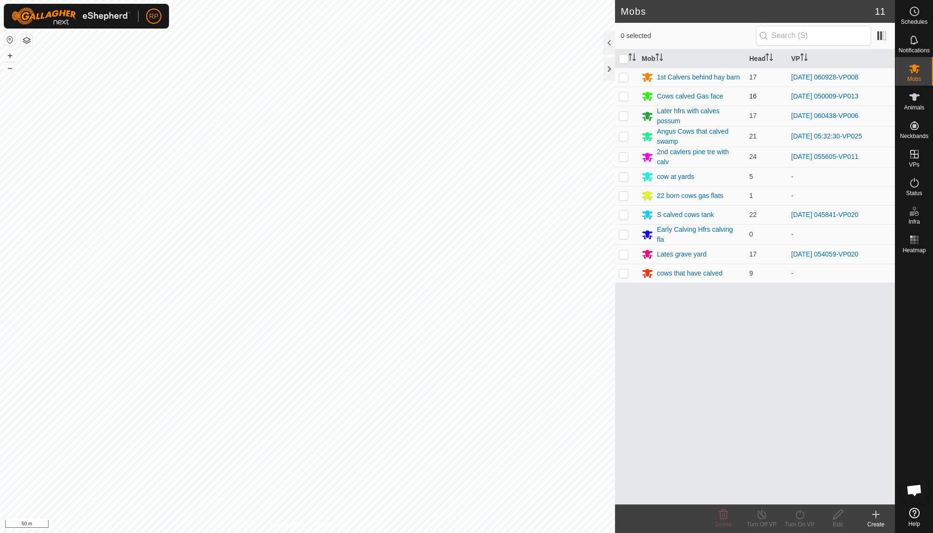
click at [625, 94] on p-checkbox at bounding box center [624, 96] width 10 height 8
checkbox input "true"
click at [803, 521] on div "RP Schedules Notifications Mobs Animals Neckbands VPs Status Infra Heatmap Help…" at bounding box center [466, 266] width 933 height 533
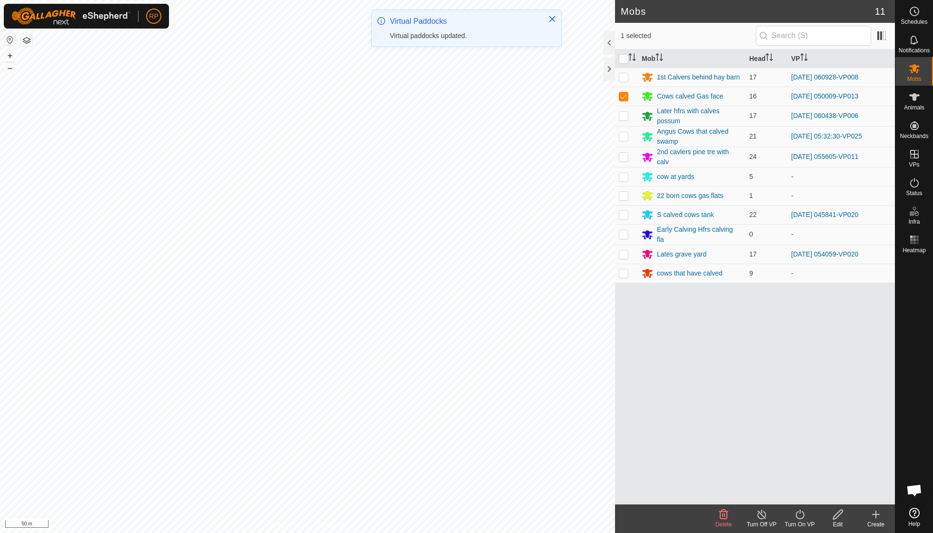
click at [798, 509] on icon at bounding box center [800, 514] width 12 height 11
click at [798, 495] on link "Now" at bounding box center [828, 493] width 94 height 19
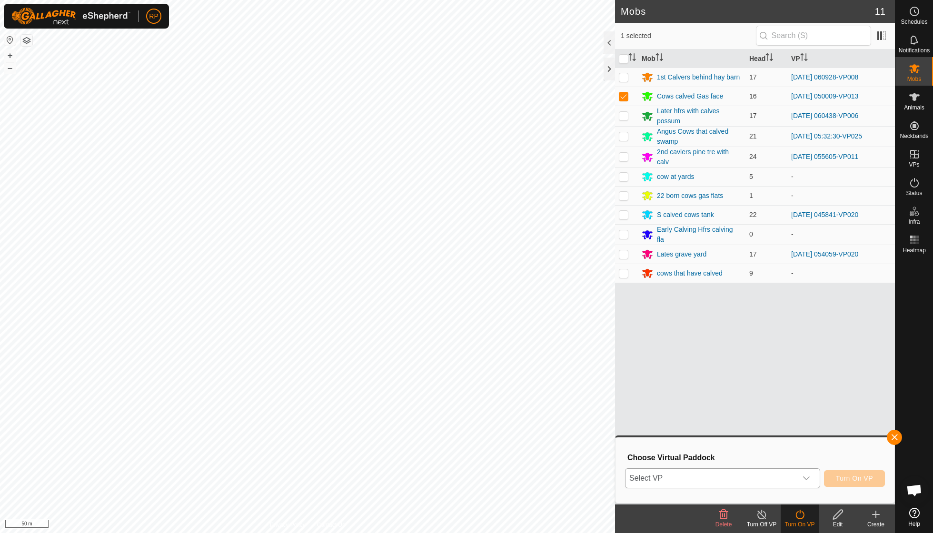
click at [807, 475] on icon "dropdown trigger" at bounding box center [807, 479] width 8 height 8
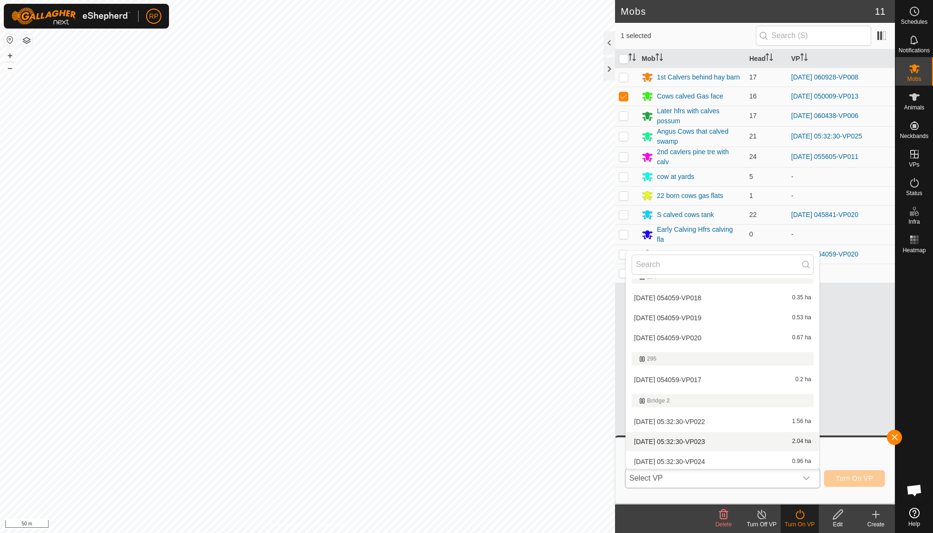
scroll to position [195, 0]
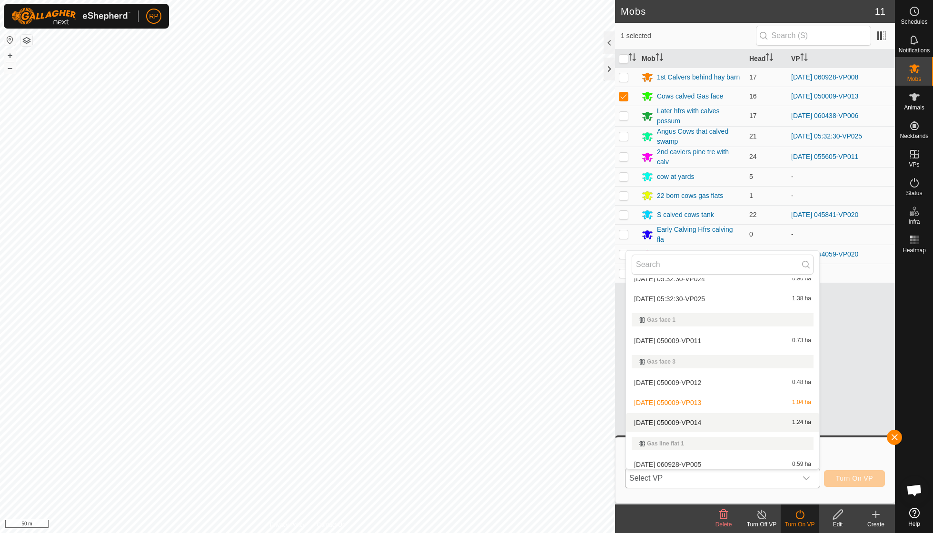
click at [714, 417] on li "2025-09-26 050009-VP014 1.24 ha" at bounding box center [722, 422] width 193 height 19
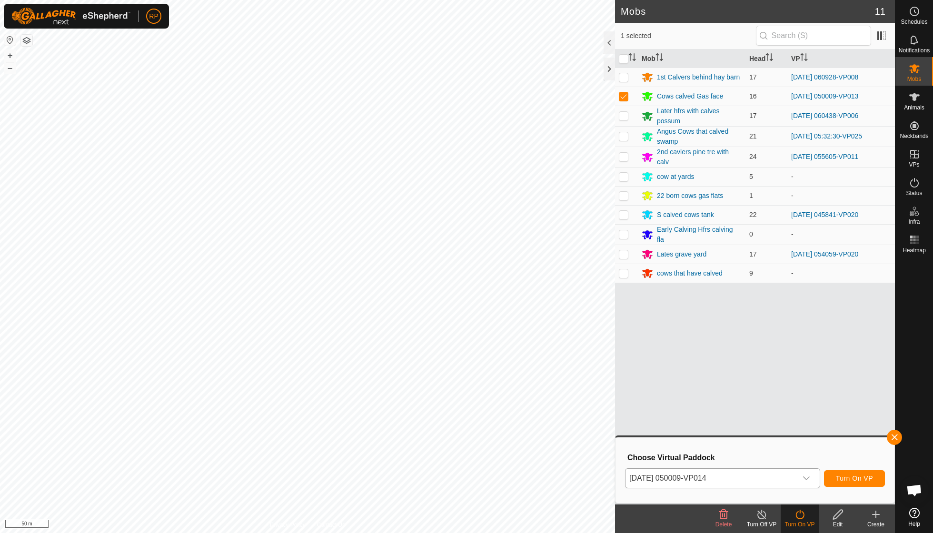
click at [840, 477] on span "Turn On VP" at bounding box center [854, 479] width 37 height 8
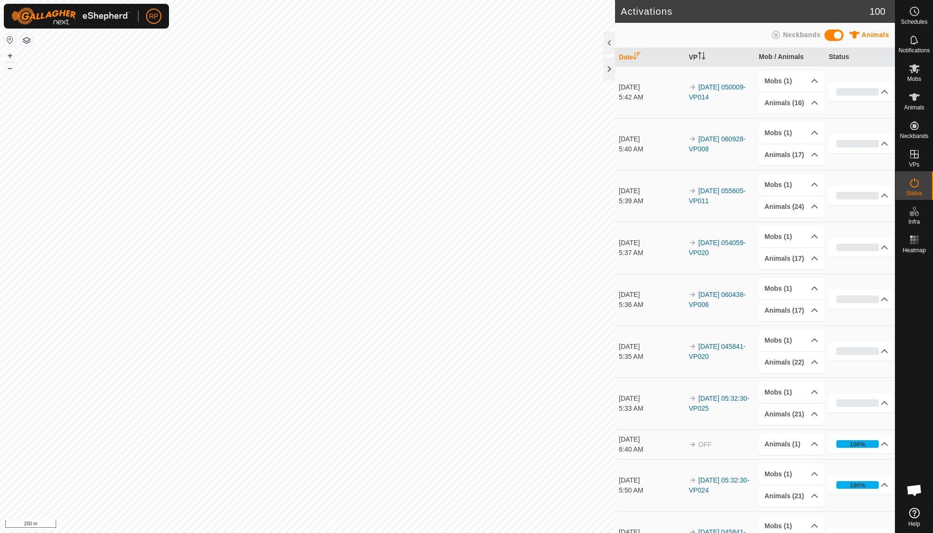
scroll to position [82, 0]
click at [911, 75] on es-mob-svg-icon at bounding box center [914, 68] width 17 height 15
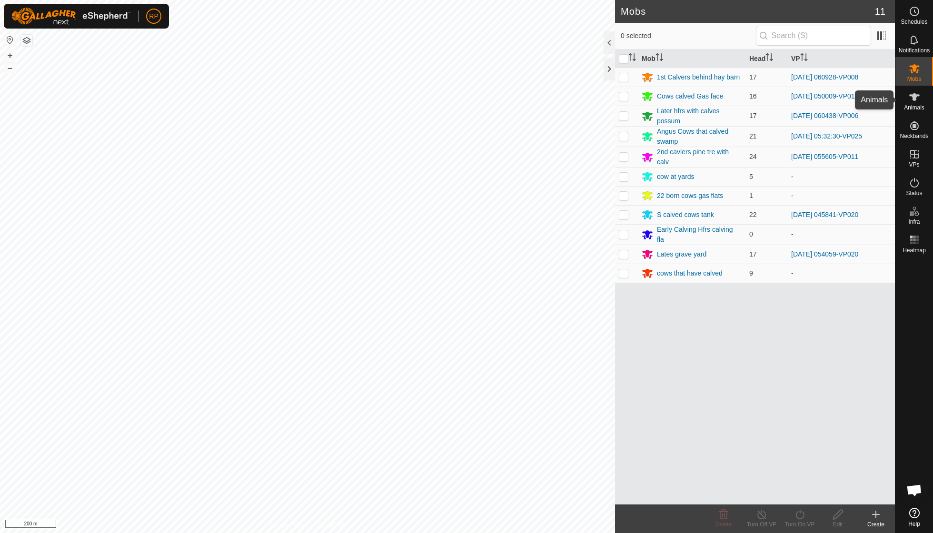
click at [917, 99] on icon at bounding box center [914, 96] width 11 height 11
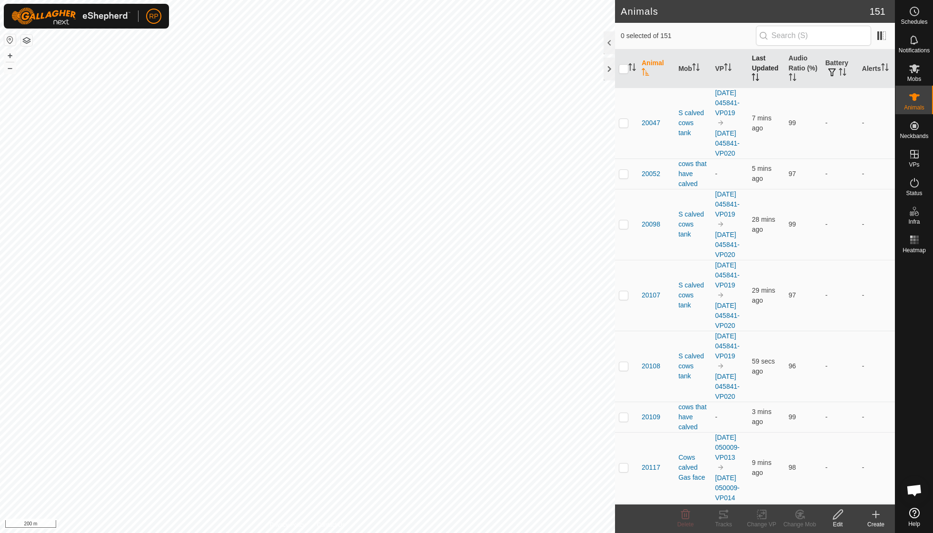
click at [764, 71] on th "Last Updated" at bounding box center [766, 69] width 37 height 39
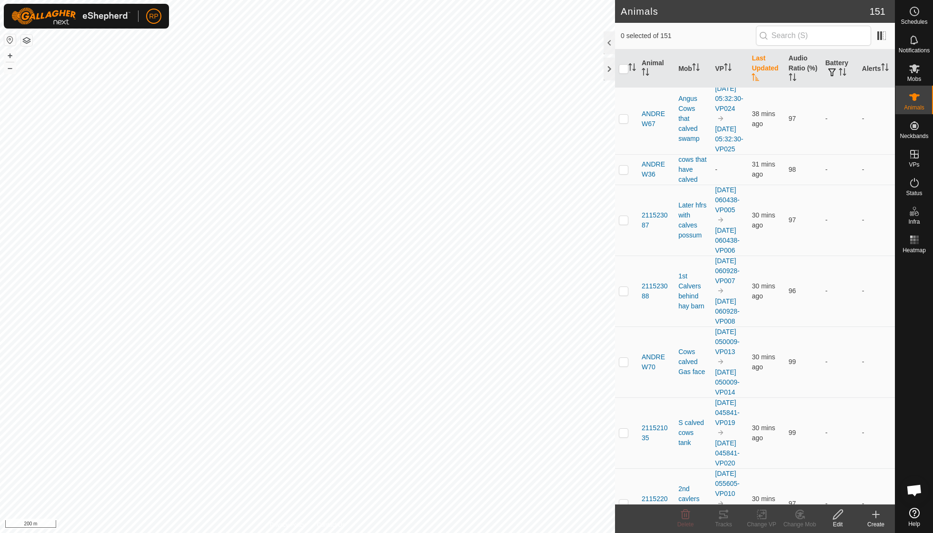
scroll to position [3, 0]
click at [764, 71] on th "Last Updated" at bounding box center [766, 69] width 37 height 39
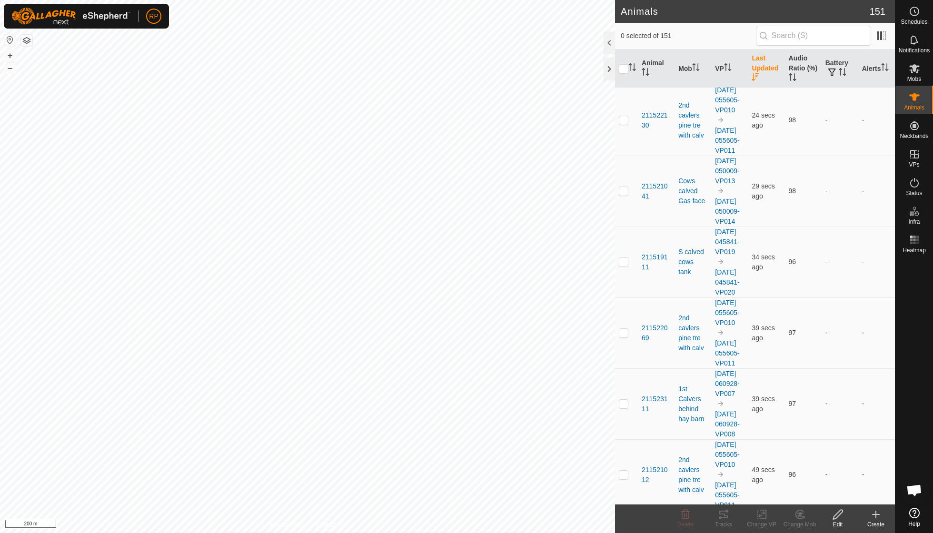
scroll to position [0, 0]
click at [725, 68] on icon "Activate to sort" at bounding box center [728, 67] width 8 height 8
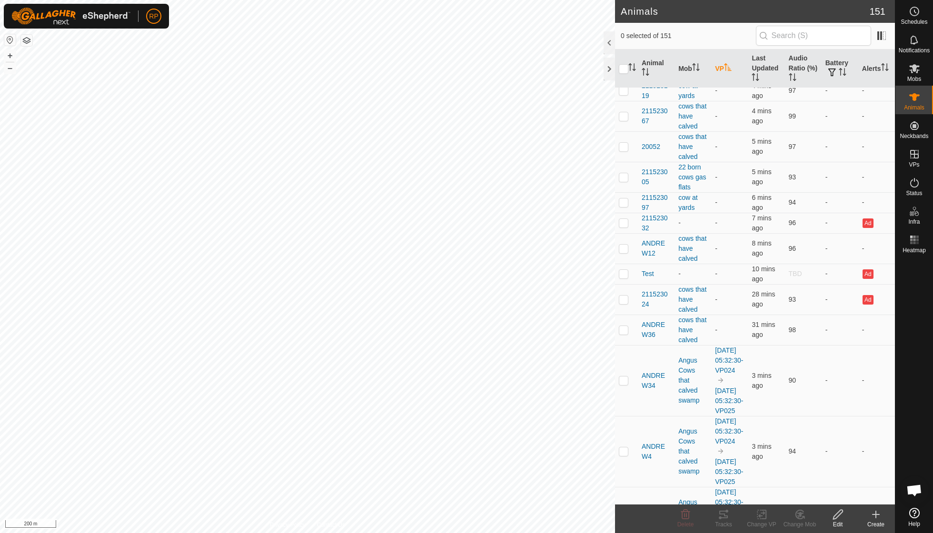
scroll to position [194, 0]
click at [624, 215] on p-checkbox at bounding box center [624, 219] width 10 height 8
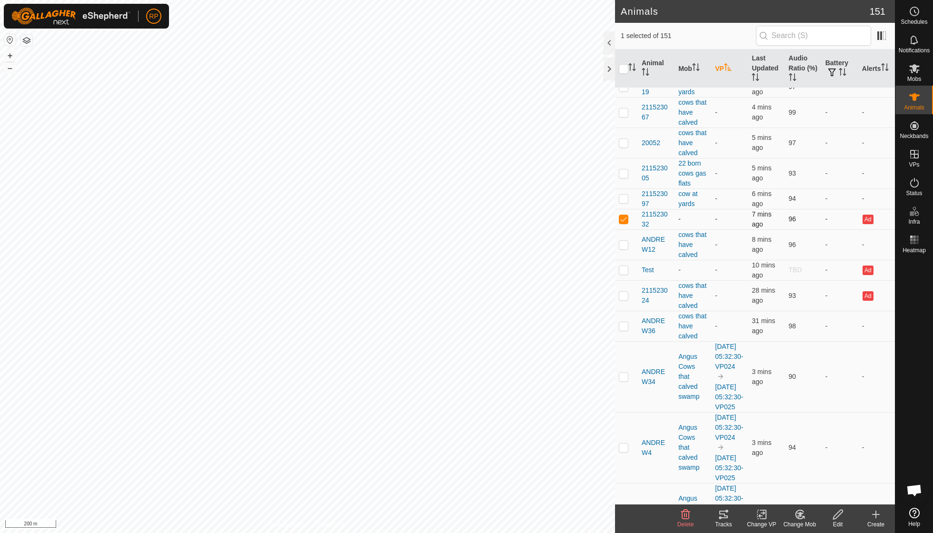
checkbox input "true"
click at [623, 292] on p-checkbox at bounding box center [624, 296] width 10 height 8
checkbox input "true"
click at [801, 520] on div "Change Mob" at bounding box center [800, 524] width 38 height 9
click at [815, 496] on link "Remove from Mob" at bounding box center [828, 493] width 94 height 19
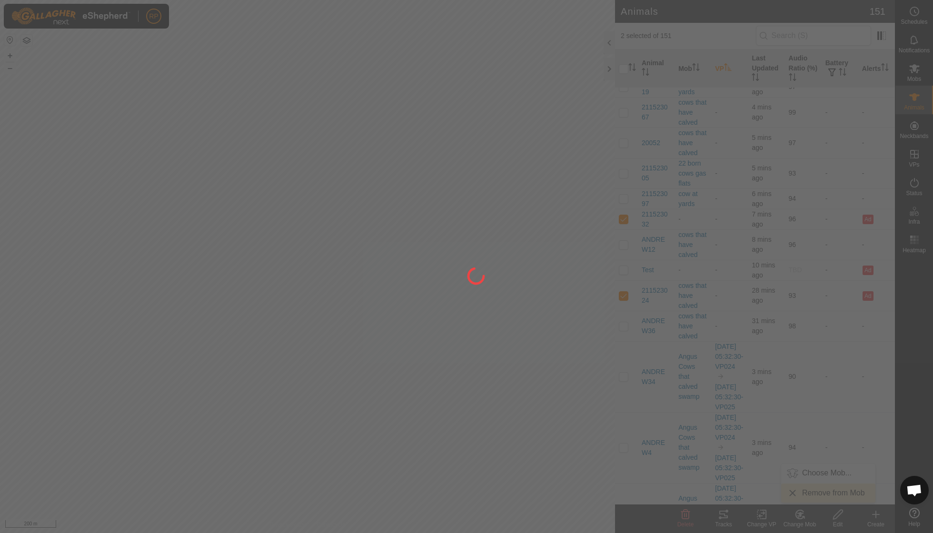
checkbox input "false"
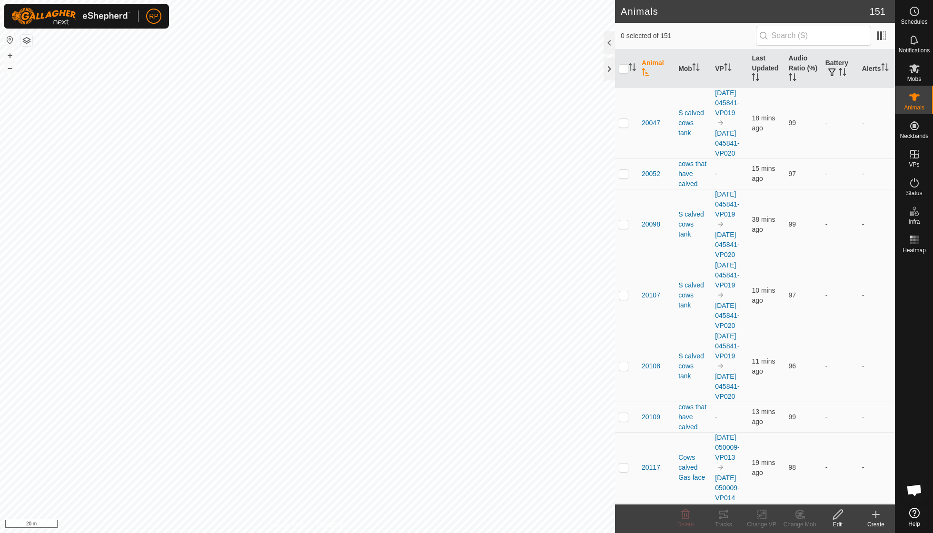
scroll to position [82, 0]
click at [624, 270] on div "Animals 151 0 selected of 151 Animal Mob VP Last Updated Audio Ratio (%) Batter…" at bounding box center [447, 266] width 895 height 533
click at [762, 72] on th "Last Updated" at bounding box center [766, 69] width 37 height 39
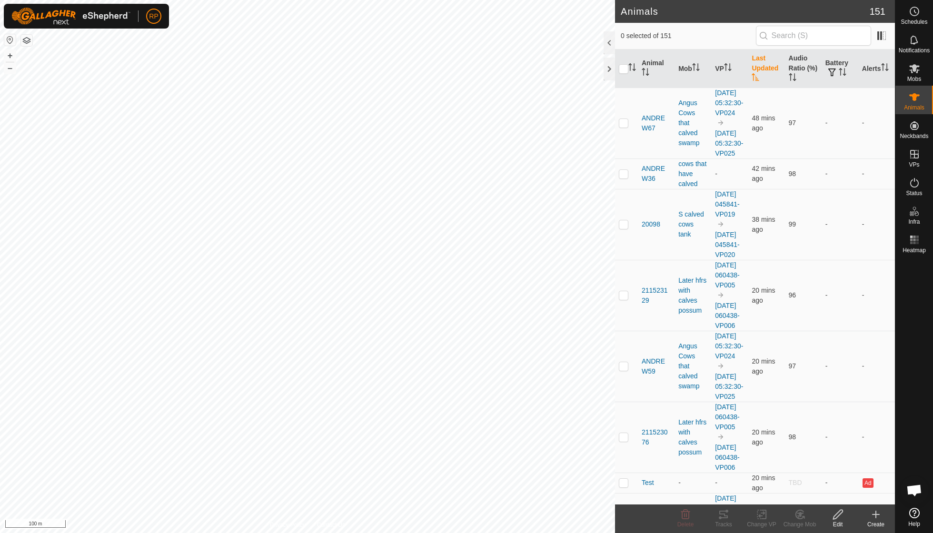
click at [762, 72] on th "Last Updated" at bounding box center [766, 69] width 37 height 39
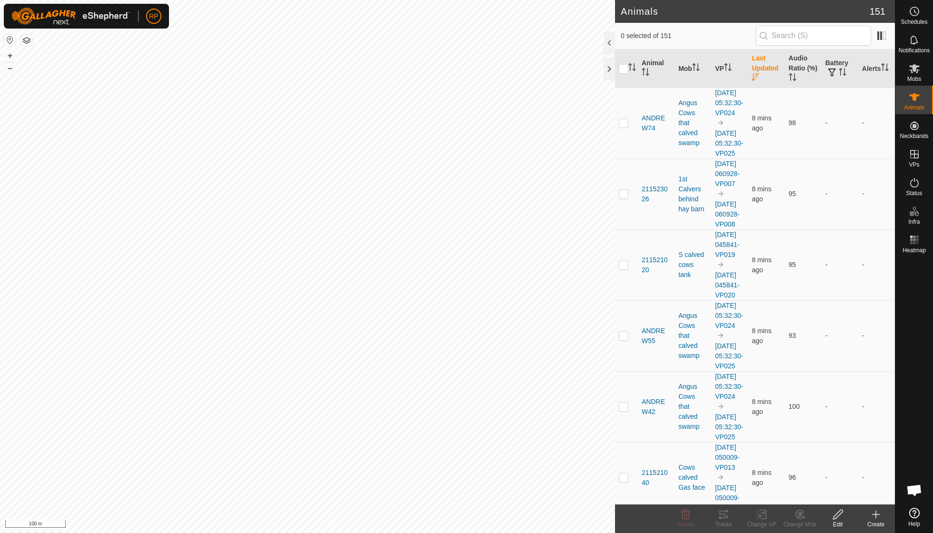
click at [762, 72] on th "Last Updated" at bounding box center [766, 69] width 37 height 39
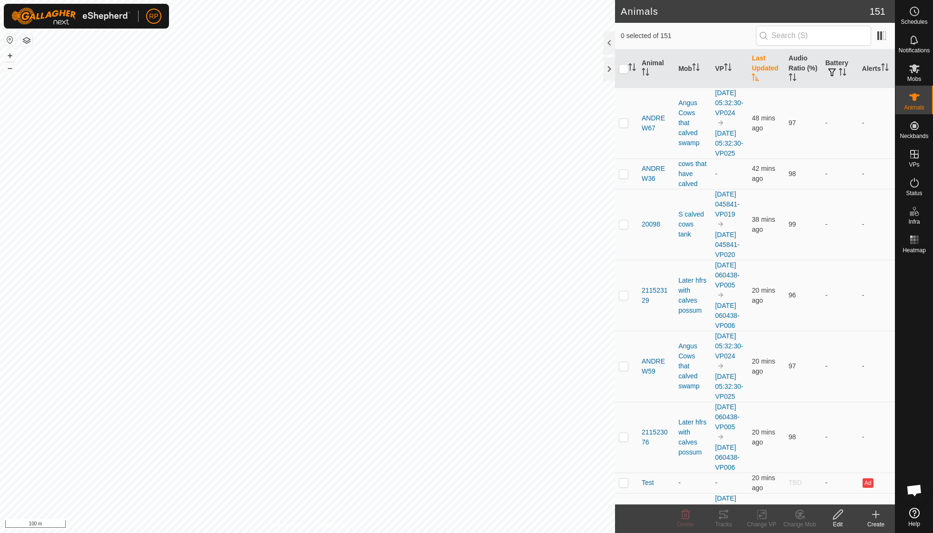
click at [762, 72] on th "Last Updated" at bounding box center [766, 69] width 37 height 39
